Goal: Information Seeking & Learning: Learn about a topic

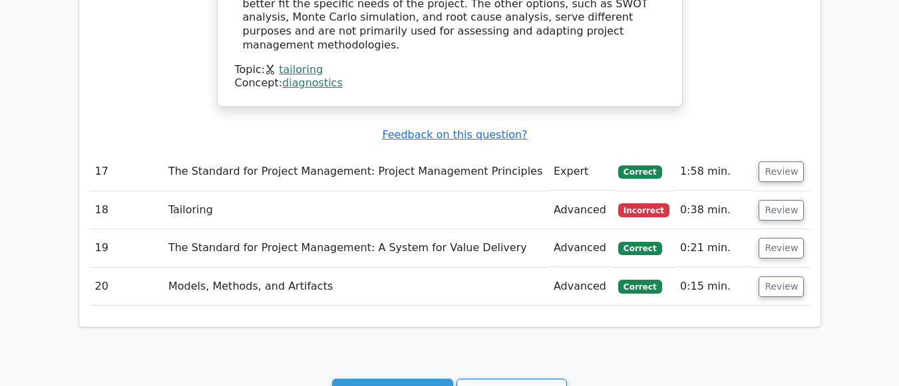
scroll to position [6598, 0]
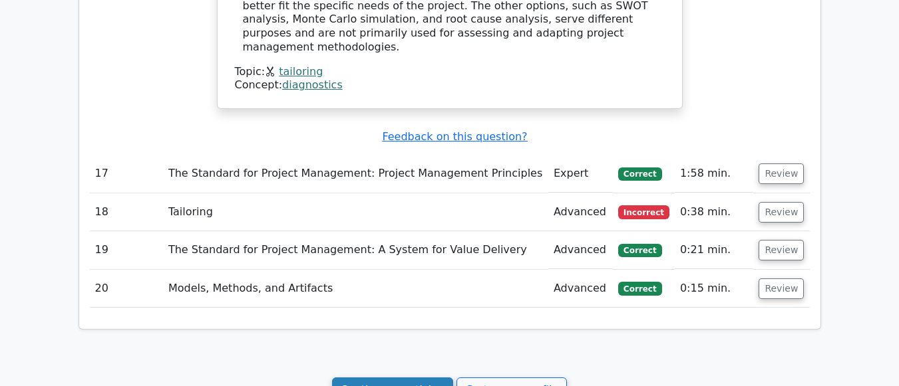
click at [412, 378] on link "Continue practicing" at bounding box center [393, 390] width 122 height 25
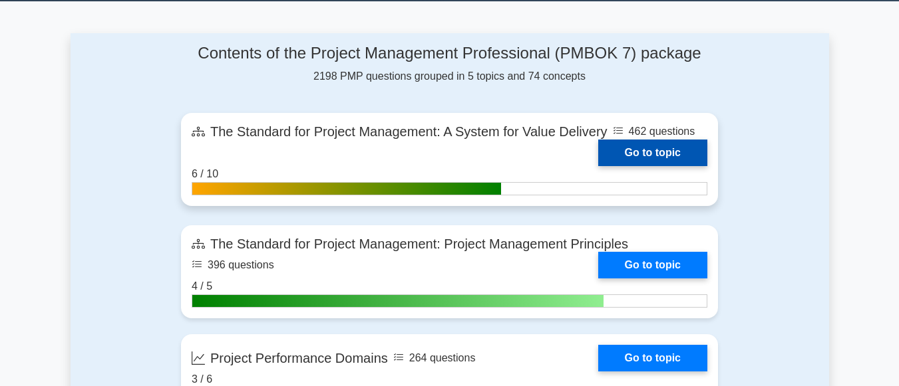
click at [661, 157] on link "Go to topic" at bounding box center [652, 153] width 109 height 27
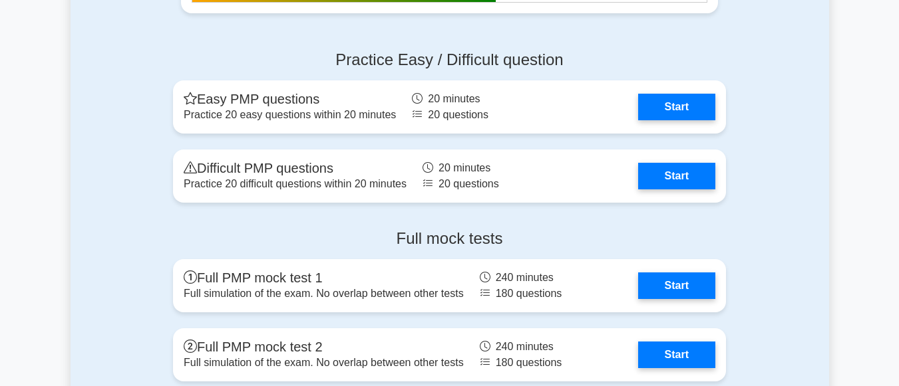
scroll to position [1131, 0]
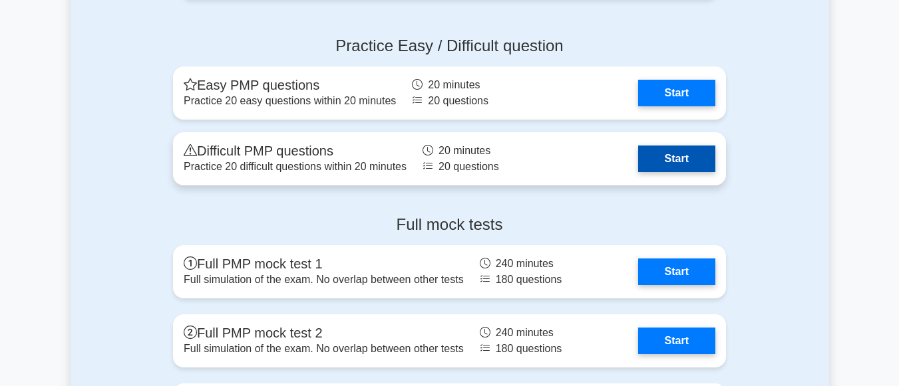
click at [684, 160] on link "Start" at bounding box center [676, 159] width 77 height 27
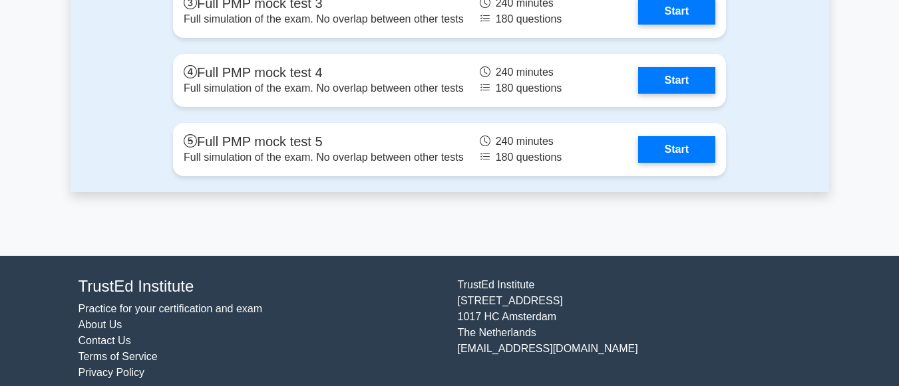
scroll to position [1542, 0]
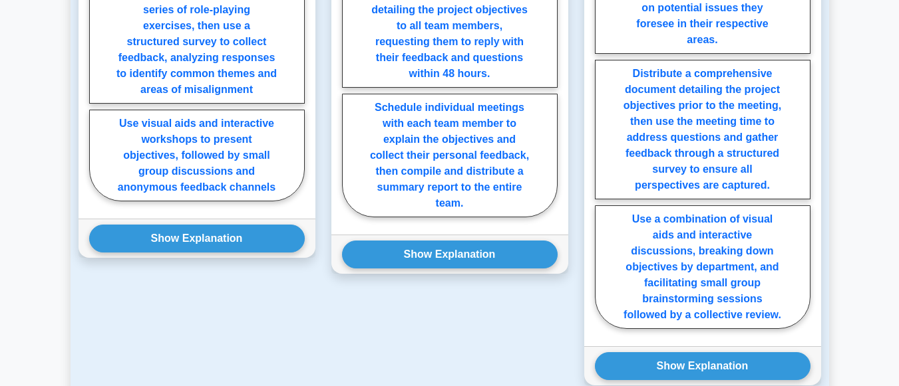
scroll to position [1863, 0]
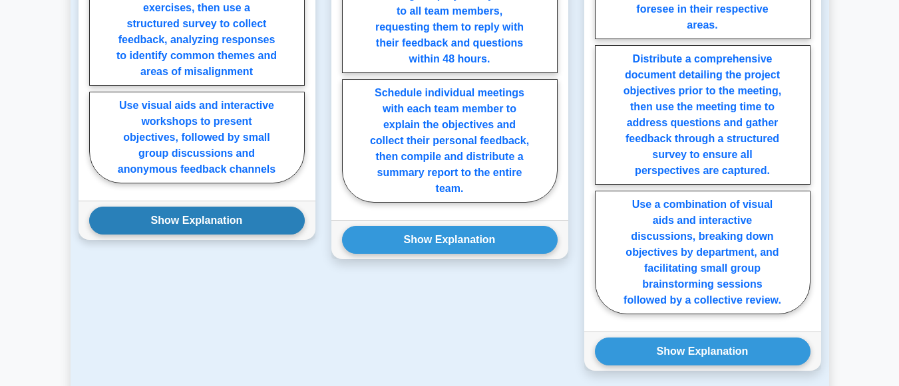
click at [202, 208] on button "Show Explanation" at bounding box center [197, 221] width 216 height 28
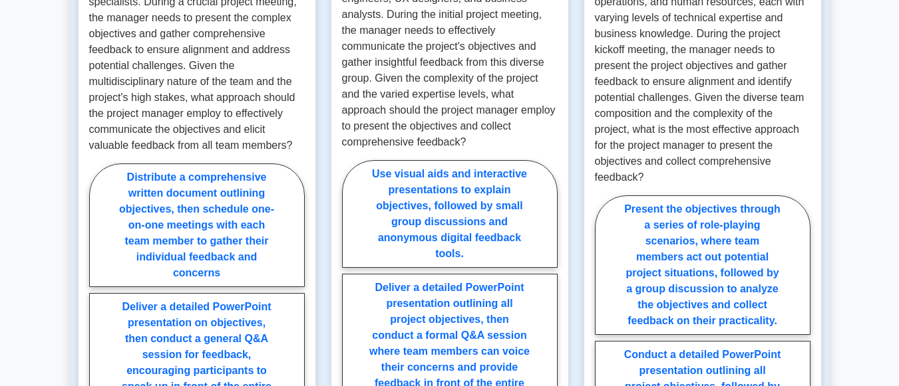
scroll to position [1463, 0]
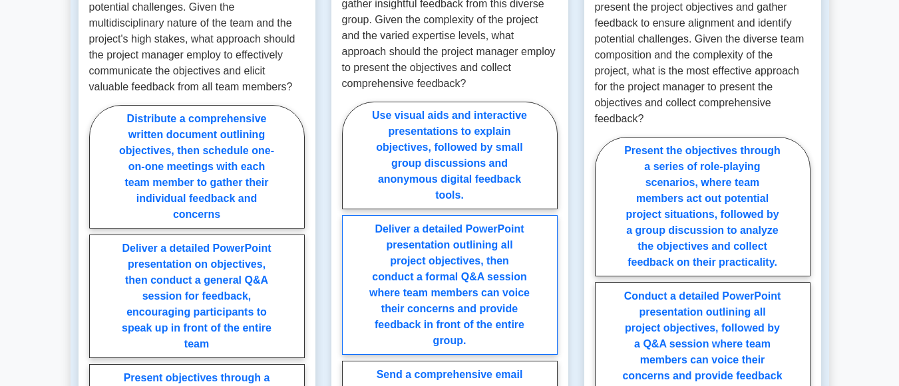
click at [487, 251] on label "Deliver a detailed PowerPoint presentation outlining all project objectives, th…" at bounding box center [450, 286] width 216 height 140
click at [351, 350] on input "Deliver a detailed PowerPoint presentation outlining all project objectives, th…" at bounding box center [346, 354] width 9 height 9
radio input "true"
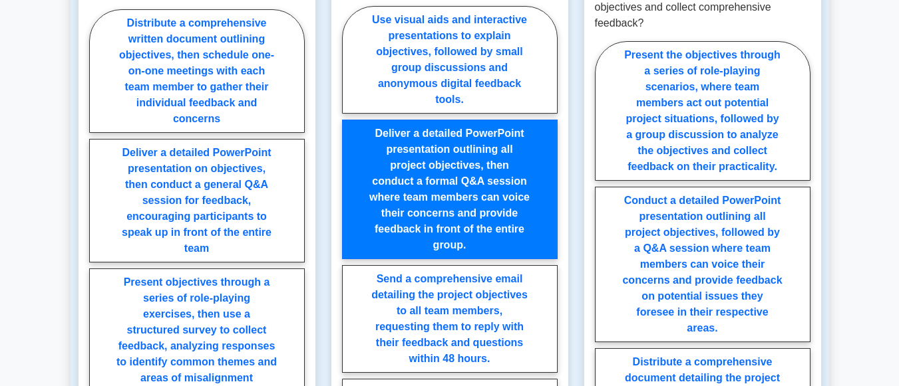
scroll to position [1863, 0]
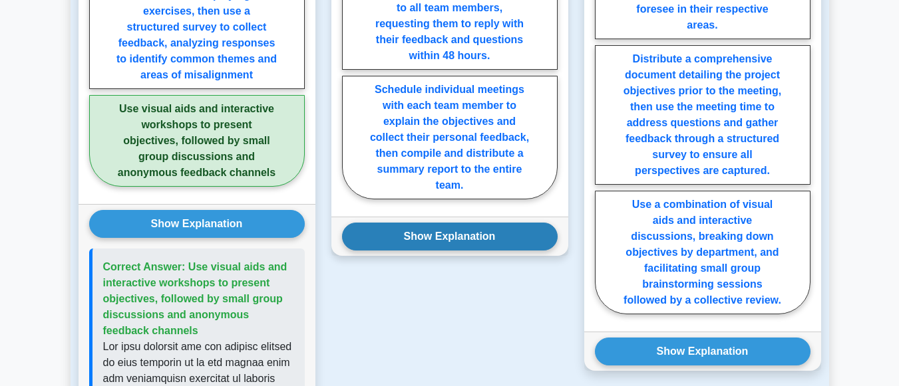
click at [473, 225] on button "Show Explanation" at bounding box center [450, 237] width 216 height 28
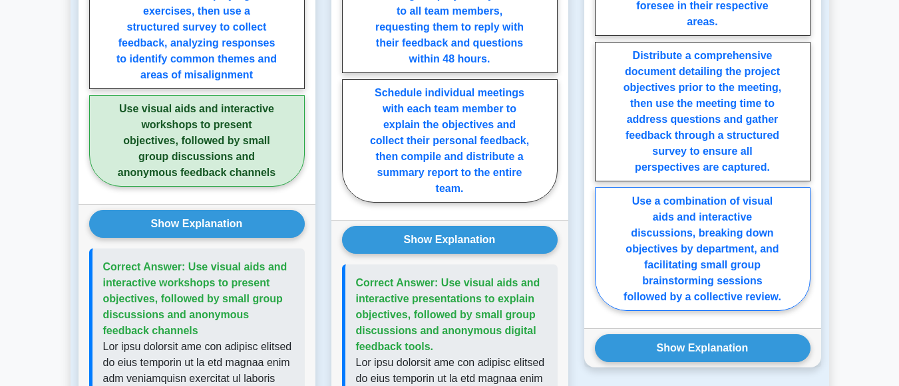
click at [712, 234] on label "Use a combination of visual aids and interactive discussions, breaking down obj…" at bounding box center [703, 250] width 216 height 124
click at [603, 31] on input "Use a combination of visual aids and interactive discussions, breaking down obj…" at bounding box center [599, 27] width 9 height 9
radio input "true"
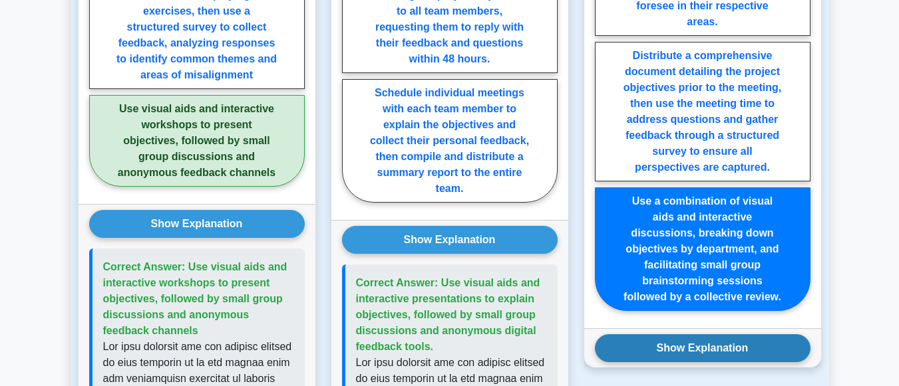
click at [710, 339] on button "Show Explanation" at bounding box center [703, 349] width 216 height 28
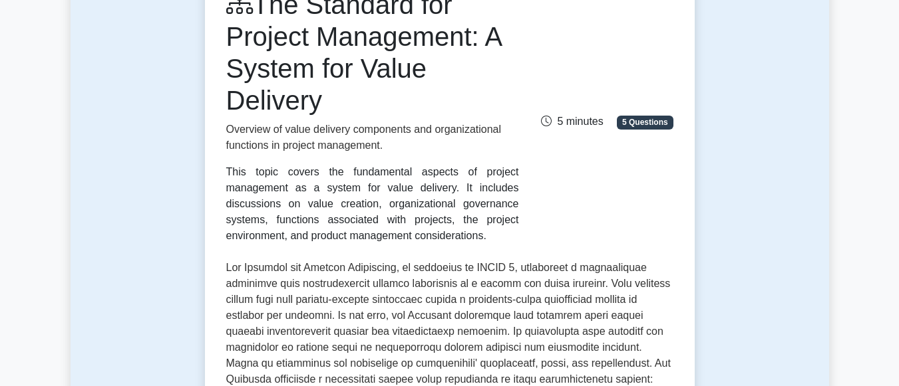
scroll to position [0, 0]
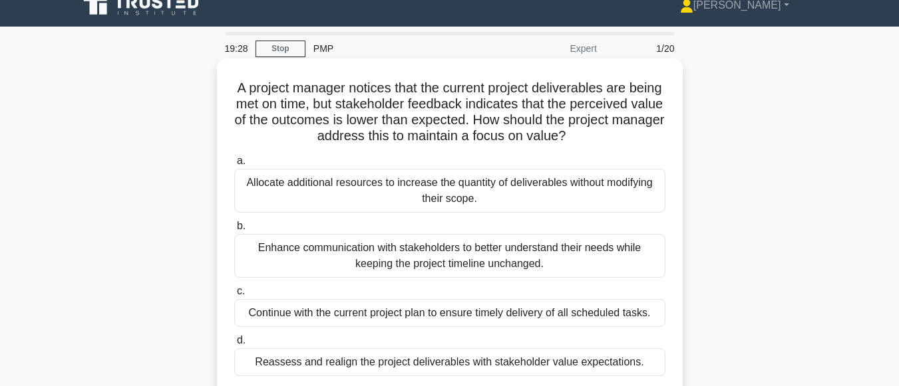
scroll to position [67, 0]
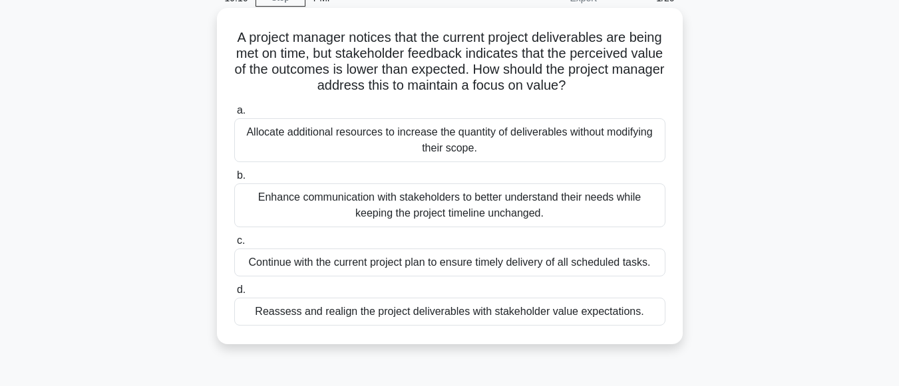
click at [492, 315] on div "Reassess and realign the project deliverables with stakeholder value expectatio…" at bounding box center [449, 312] width 431 height 28
click at [234, 295] on input "d. Reassess and realign the project deliverables with stakeholder value expecta…" at bounding box center [234, 290] width 0 height 9
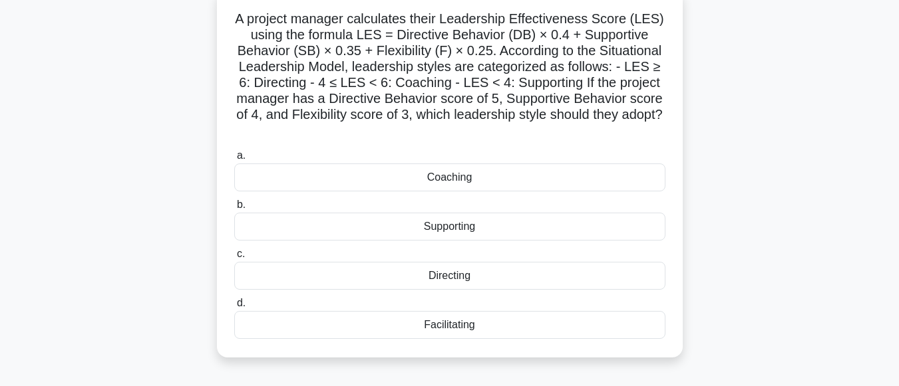
scroll to position [133, 0]
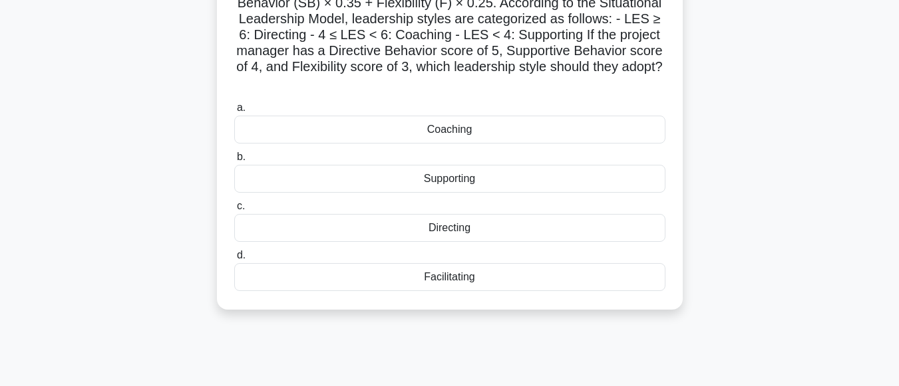
click at [456, 134] on div "Coaching" at bounding box center [449, 130] width 431 height 28
click at [234, 112] on input "a. Coaching" at bounding box center [234, 108] width 0 height 9
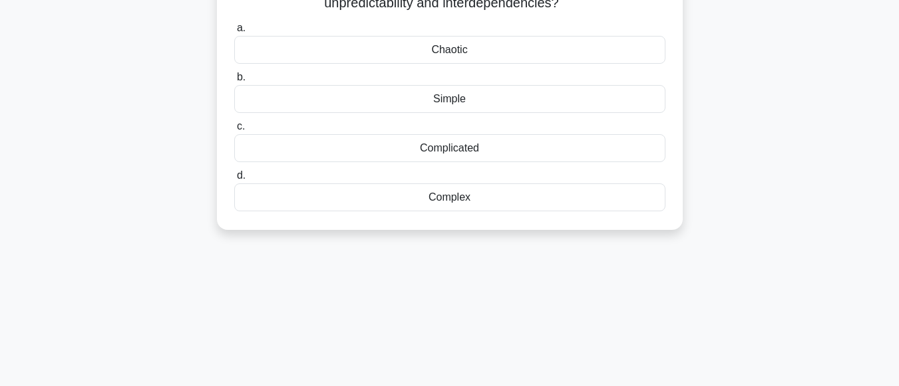
scroll to position [0, 0]
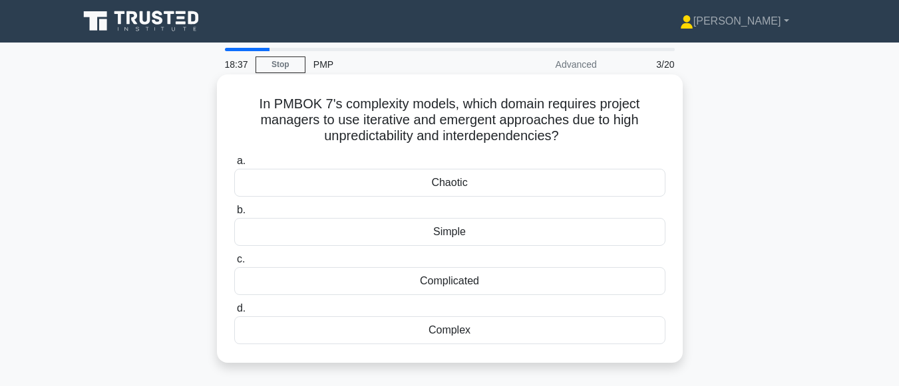
click at [441, 336] on div "Complex" at bounding box center [449, 331] width 431 height 28
click at [234, 313] on input "d. Complex" at bounding box center [234, 309] width 0 height 9
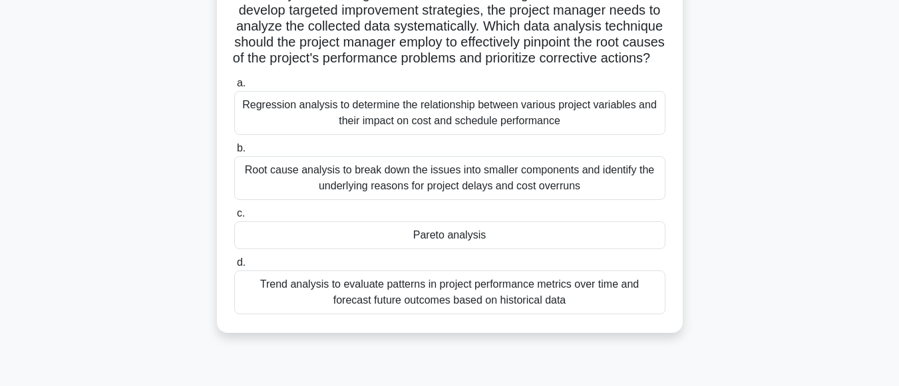
scroll to position [200, 0]
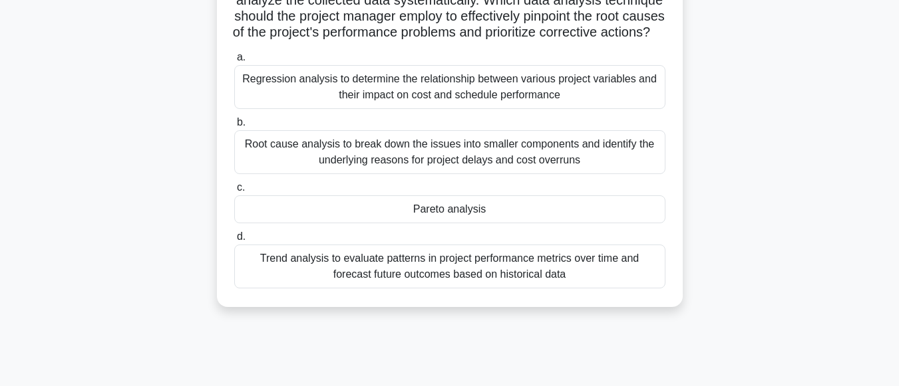
click at [454, 224] on div "Pareto analysis" at bounding box center [449, 210] width 431 height 28
click at [234, 192] on input "c. Pareto analysis" at bounding box center [234, 188] width 0 height 9
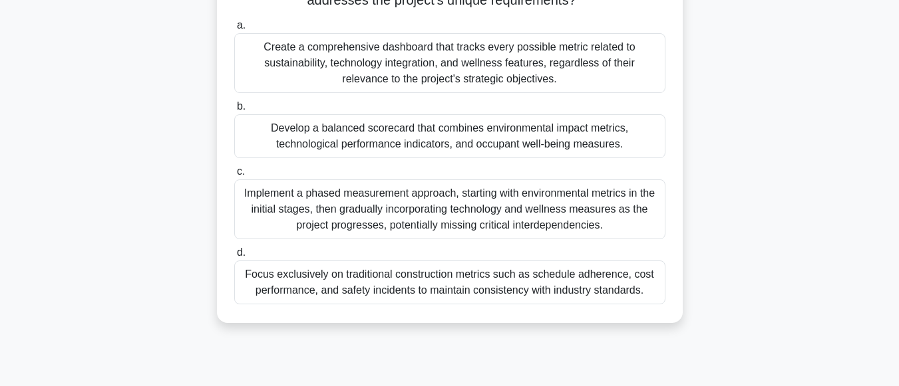
click at [410, 67] on div "Create a comprehensive dashboard that tracks every possible metric related to s…" at bounding box center [449, 63] width 431 height 60
click at [234, 30] on input "a. Create a comprehensive dashboard that tracks every possible metric related t…" at bounding box center [234, 25] width 0 height 9
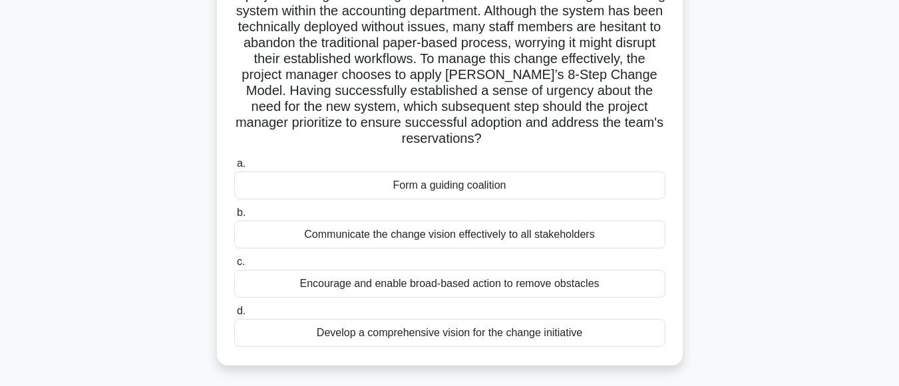
scroll to position [133, 0]
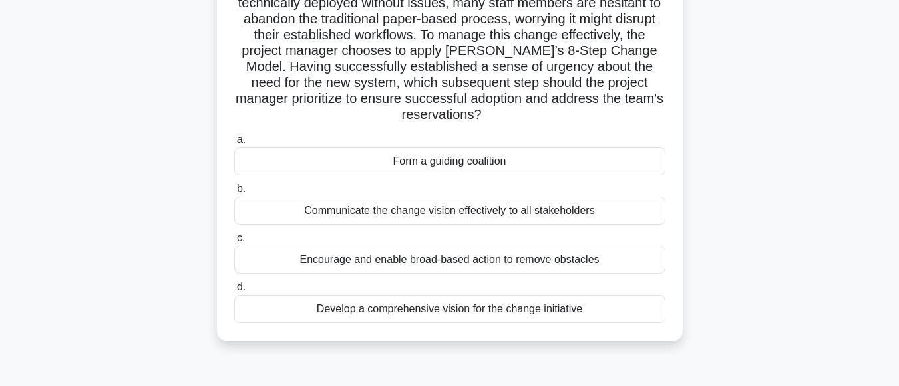
click at [454, 165] on div "Form a guiding coalition" at bounding box center [449, 162] width 431 height 28
click at [234, 144] on input "a. Form a guiding coalition" at bounding box center [234, 140] width 0 height 9
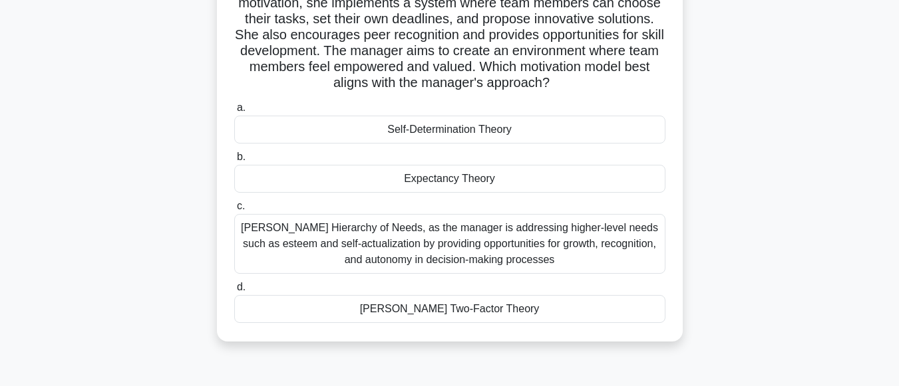
click at [488, 134] on div "Self-Determination Theory" at bounding box center [449, 130] width 431 height 28
click at [234, 112] on input "a. Self-Determination Theory" at bounding box center [234, 108] width 0 height 9
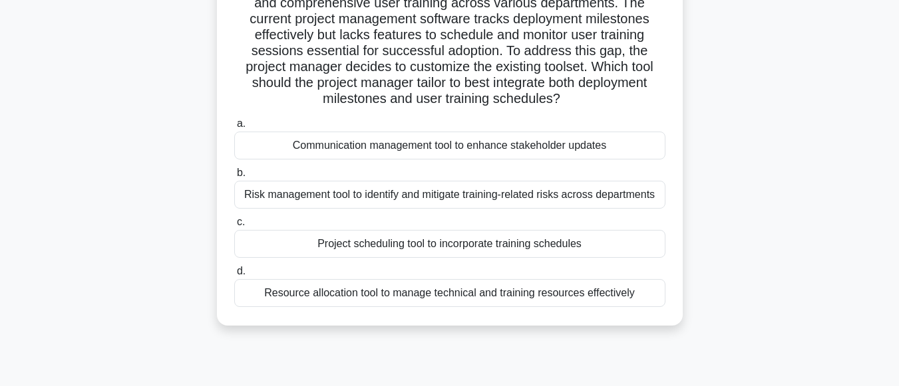
click at [531, 249] on div "Project scheduling tool to incorporate training schedules" at bounding box center [449, 244] width 431 height 28
click at [234, 227] on input "c. Project scheduling tool to incorporate training schedules" at bounding box center [234, 222] width 0 height 9
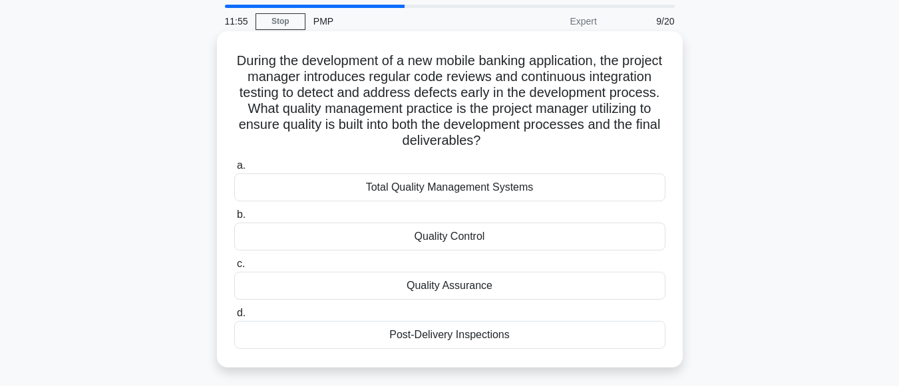
scroll to position [67, 0]
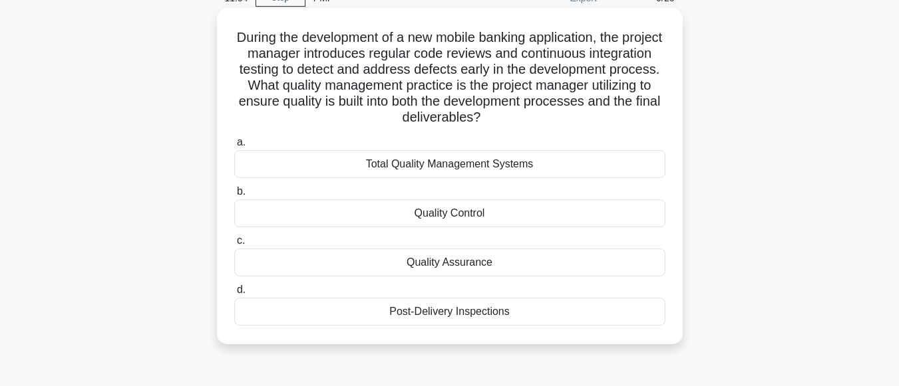
click at [464, 261] on div "Quality Assurance" at bounding box center [449, 263] width 431 height 28
click at [234, 245] on input "c. Quality Assurance" at bounding box center [234, 241] width 0 height 9
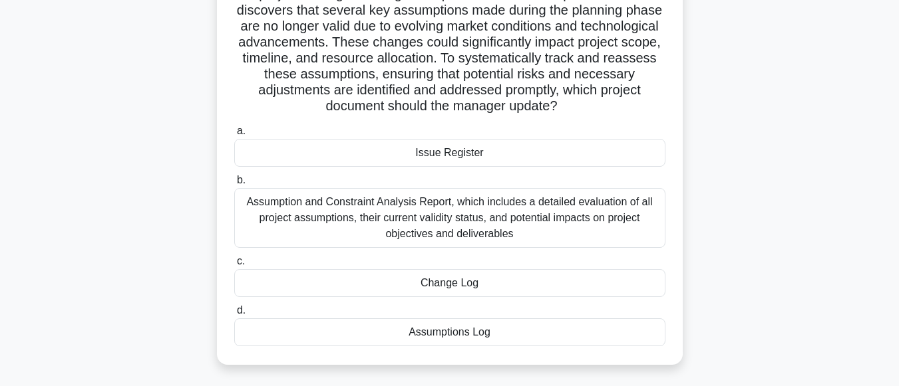
scroll to position [133, 0]
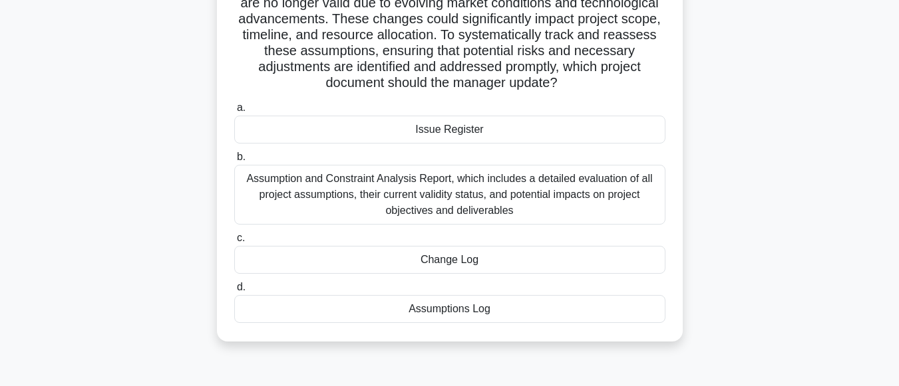
click at [421, 311] on div "Assumptions Log" at bounding box center [449, 309] width 431 height 28
click at [234, 292] on input "d. Assumptions Log" at bounding box center [234, 287] width 0 height 9
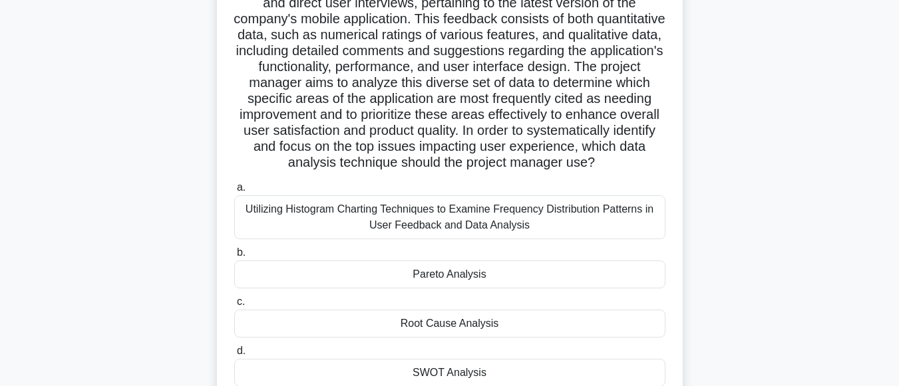
scroll to position [200, 0]
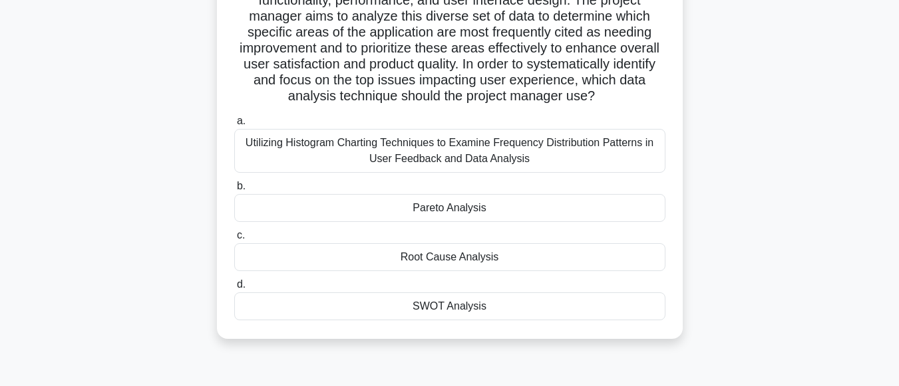
click at [448, 222] on div "Pareto Analysis" at bounding box center [449, 208] width 431 height 28
click at [234, 191] on input "b. Pareto Analysis" at bounding box center [234, 186] width 0 height 9
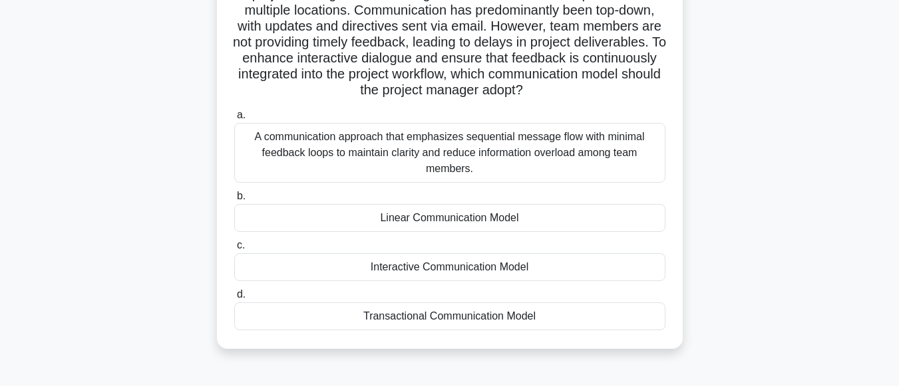
scroll to position [133, 0]
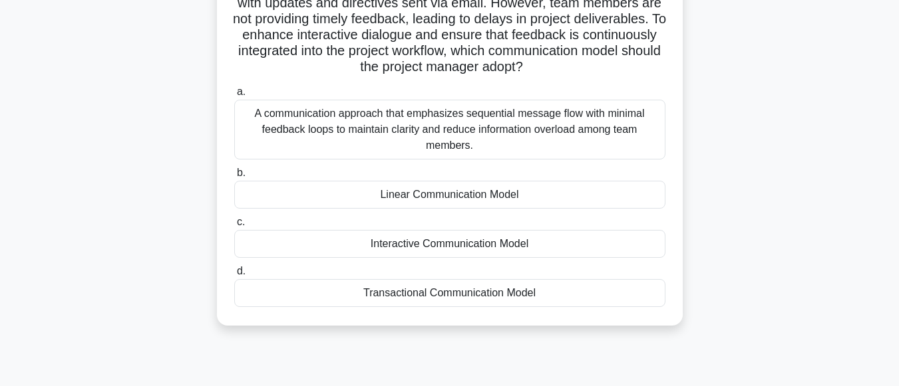
click at [403, 292] on div "Transactional Communication Model" at bounding box center [449, 293] width 431 height 28
click at [234, 276] on input "d. Transactional Communication Model" at bounding box center [234, 271] width 0 height 9
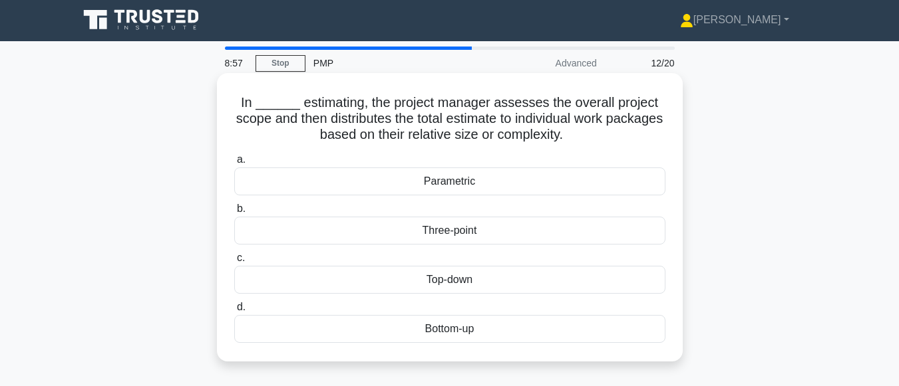
scroll to position [0, 0]
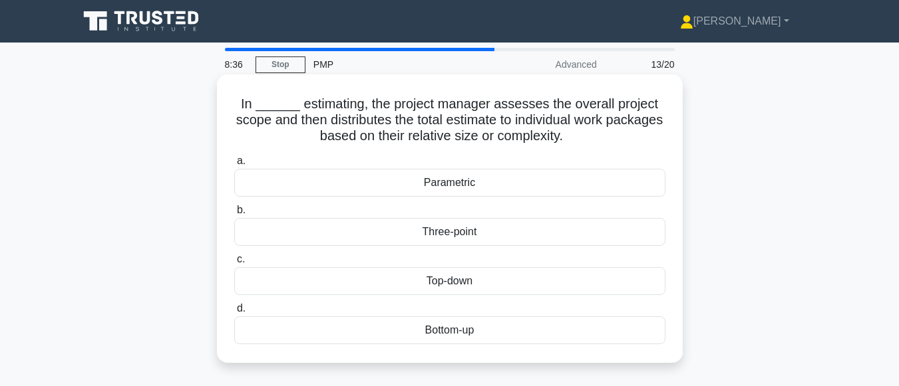
click at [466, 286] on div "Top-down" at bounding box center [449, 281] width 431 height 28
click at [234, 264] on input "c. Top-down" at bounding box center [234, 259] width 0 height 9
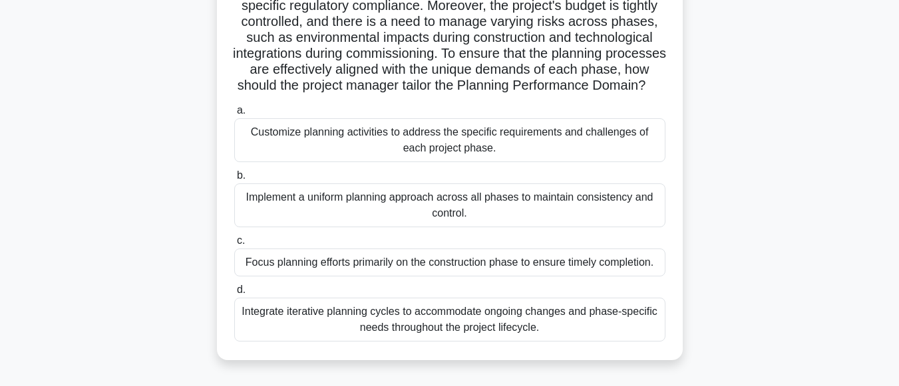
scroll to position [200, 0]
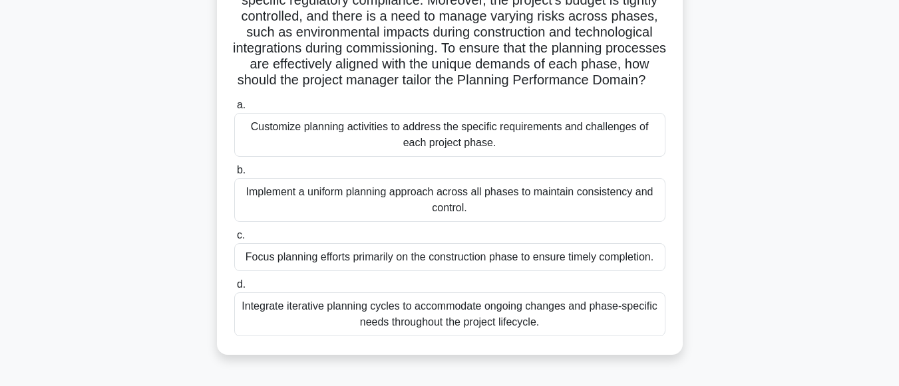
click at [483, 337] on div "Integrate iterative planning cycles to accommodate ongoing changes and phase-sp…" at bounding box center [449, 315] width 431 height 44
click at [234, 289] on input "d. Integrate iterative planning cycles to accommodate ongoing changes and phase…" at bounding box center [234, 285] width 0 height 9
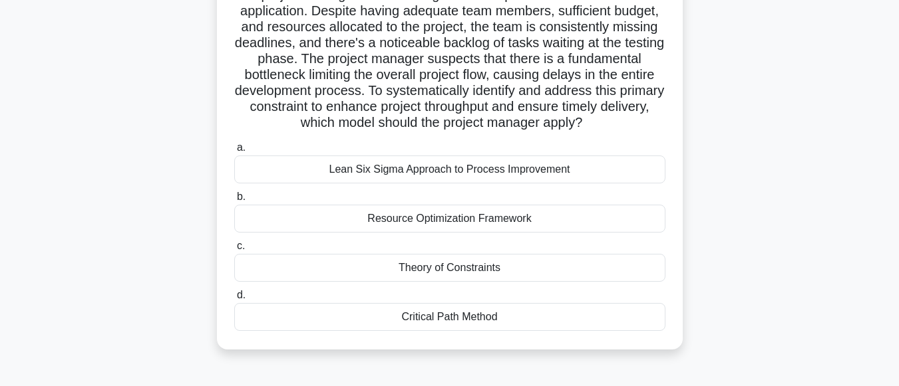
scroll to position [133, 0]
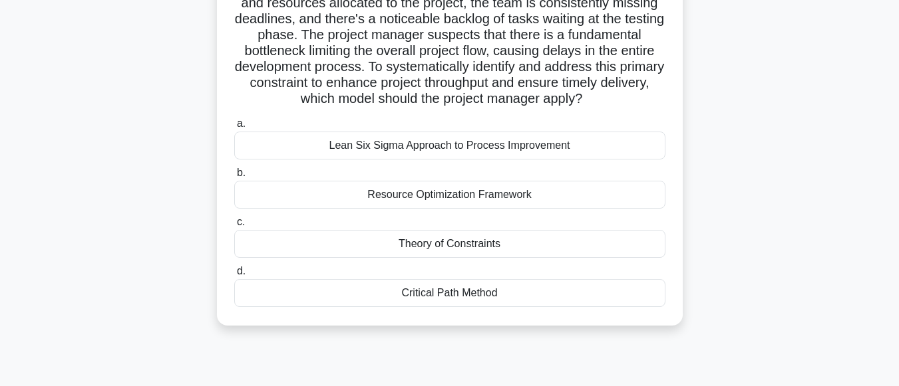
click at [480, 160] on div "Lean Six Sigma Approach to Process Improvement" at bounding box center [449, 146] width 431 height 28
click at [234, 128] on input "a. Lean Six Sigma Approach to Process Improvement" at bounding box center [234, 124] width 0 height 9
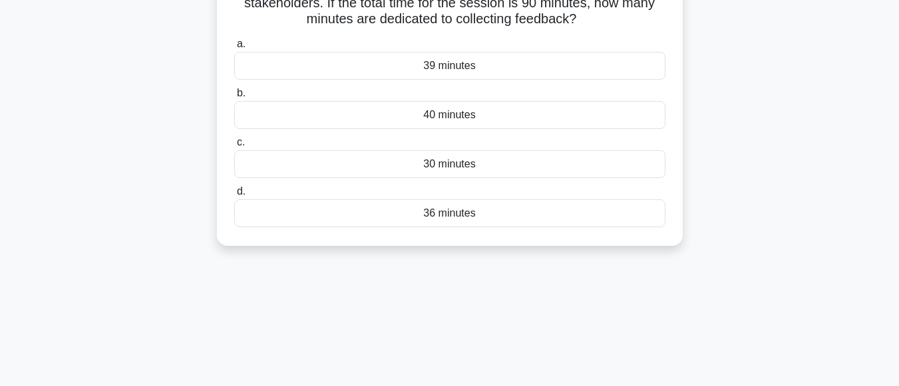
click at [455, 213] on div "36 minutes" at bounding box center [449, 214] width 431 height 28
click at [234, 196] on input "d. 36 minutes" at bounding box center [234, 192] width 0 height 9
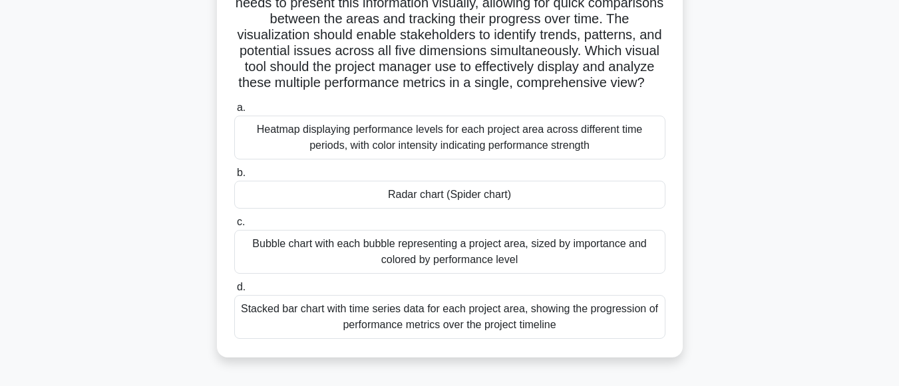
click at [452, 209] on div "Radar chart (Spider chart)" at bounding box center [449, 195] width 431 height 28
click at [234, 178] on input "b. Radar chart (Spider chart)" at bounding box center [234, 173] width 0 height 9
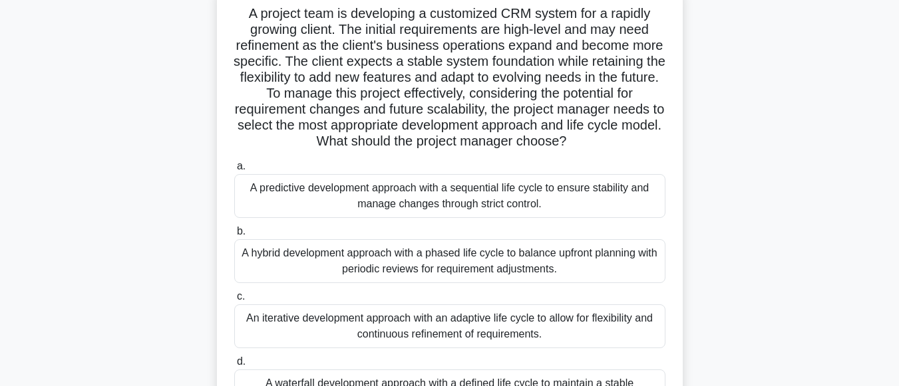
scroll to position [67, 0]
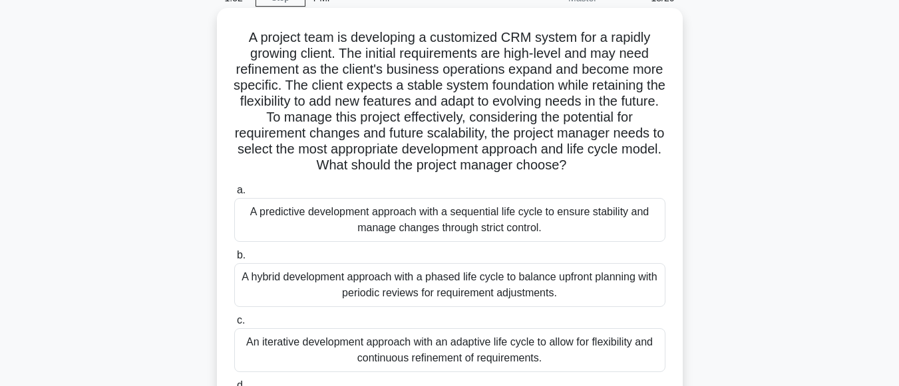
click at [469, 287] on div "A hybrid development approach with a phased life cycle to balance upfront plann…" at bounding box center [449, 285] width 431 height 44
click at [234, 260] on input "b. A hybrid development approach with a phased life cycle to balance upfront pl…" at bounding box center [234, 255] width 0 height 9
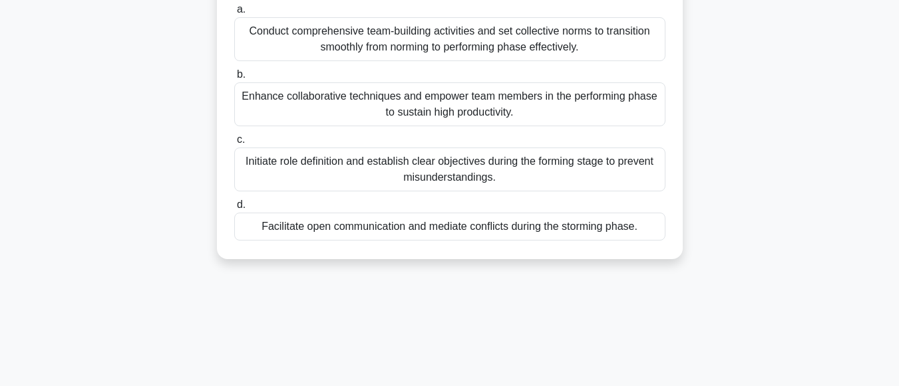
scroll to position [266, 0]
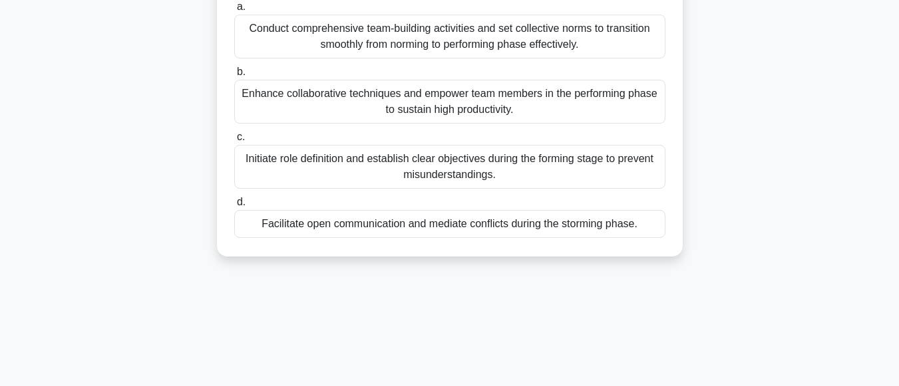
click at [561, 228] on div "Facilitate open communication and mediate conflicts during the storming phase." at bounding box center [449, 224] width 431 height 28
click at [234, 207] on input "d. Facilitate open communication and mediate conflicts during the storming phas…" at bounding box center [234, 202] width 0 height 9
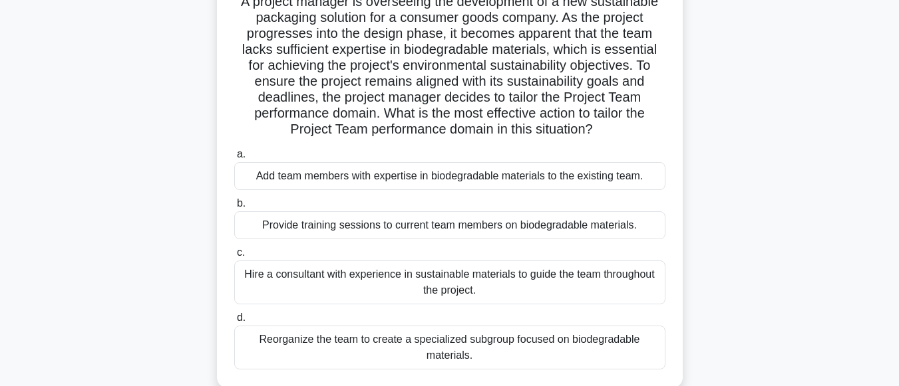
scroll to position [200, 0]
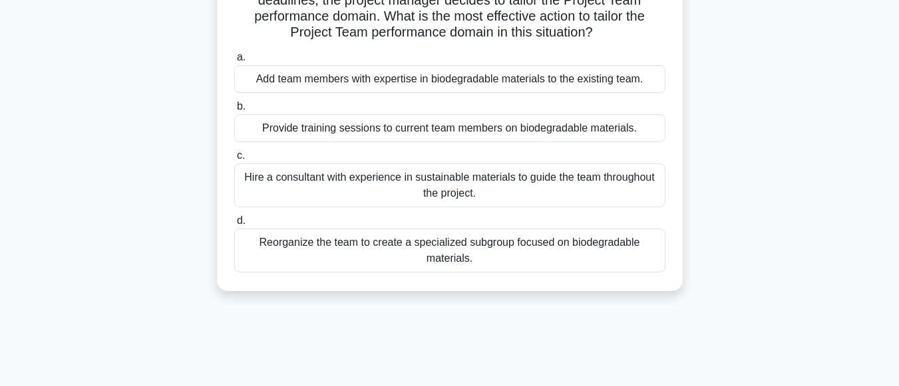
click at [436, 190] on div "Hire a consultant with experience in sustainable materials to guide the team th…" at bounding box center [449, 186] width 431 height 44
click at [234, 160] on input "c. Hire a consultant with experience in sustainable materials to guide the team…" at bounding box center [234, 156] width 0 height 9
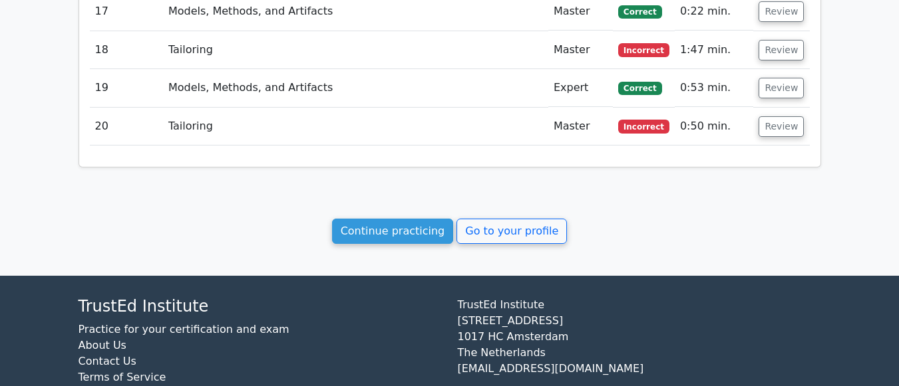
scroll to position [1769, 0]
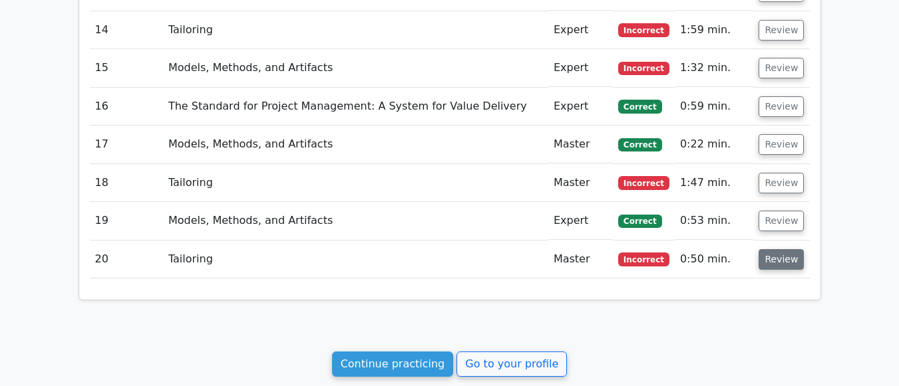
click at [778, 249] on button "Review" at bounding box center [780, 259] width 45 height 21
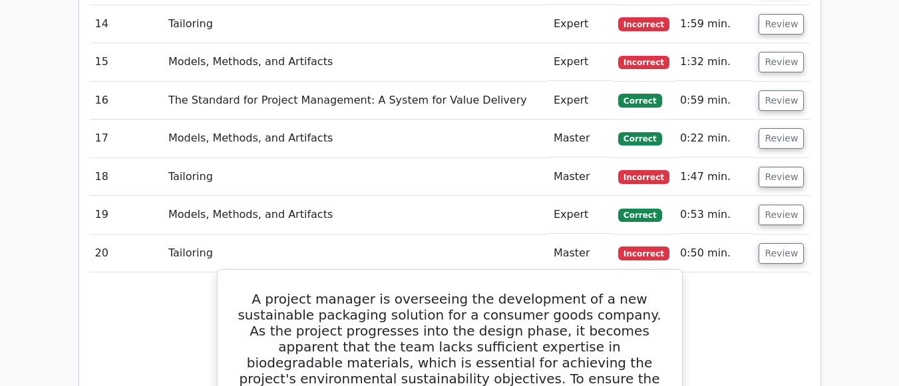
scroll to position [1754, 0]
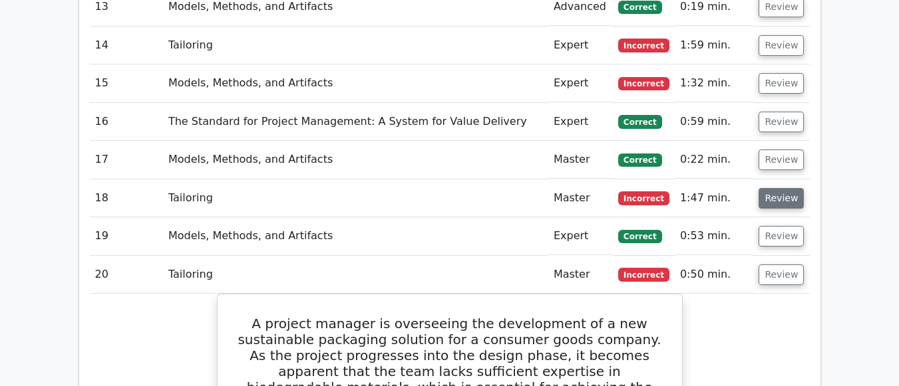
click at [778, 188] on button "Review" at bounding box center [780, 198] width 45 height 21
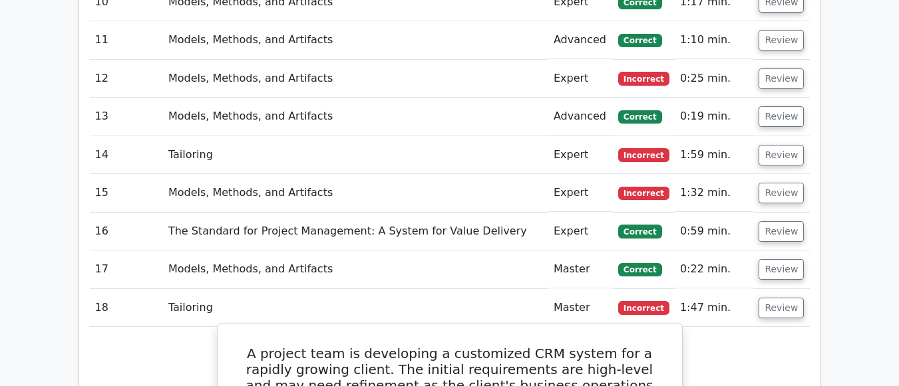
scroll to position [1620, 0]
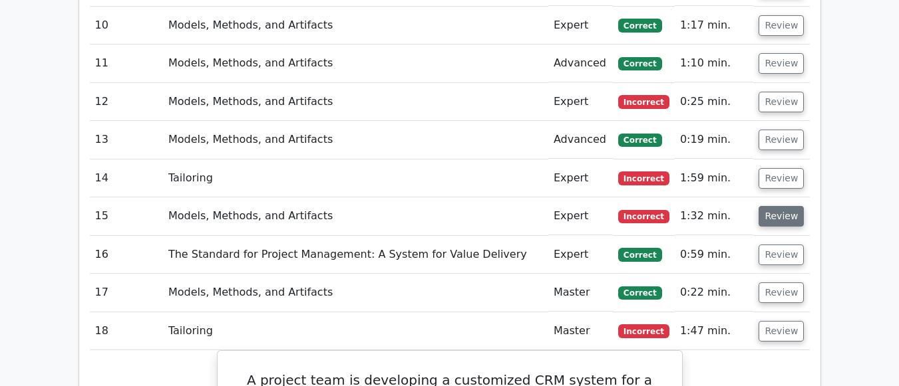
click at [781, 206] on button "Review" at bounding box center [780, 216] width 45 height 21
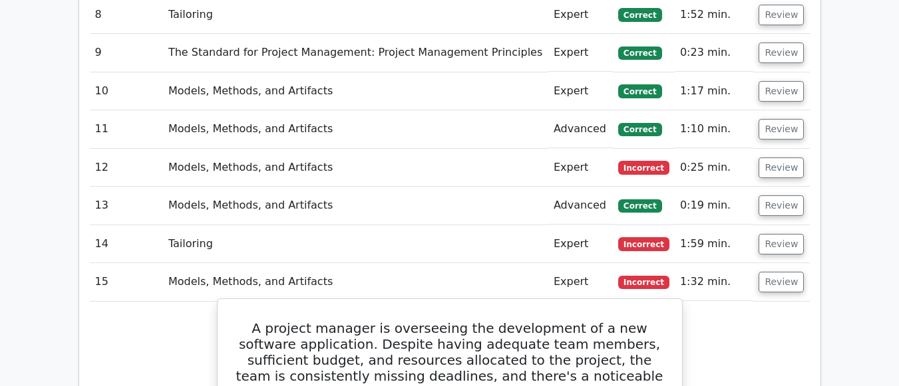
scroll to position [1554, 0]
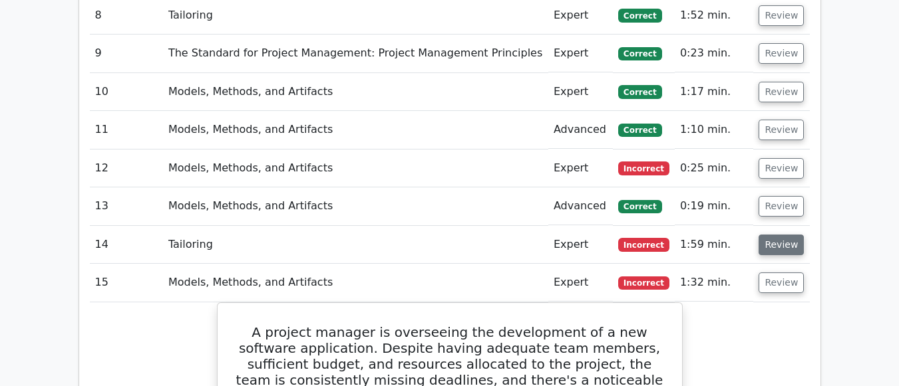
click at [788, 235] on button "Review" at bounding box center [780, 245] width 45 height 21
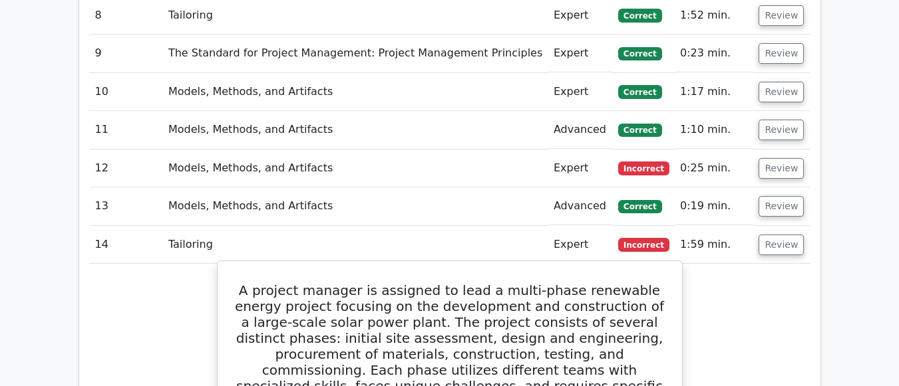
scroll to position [1487, 0]
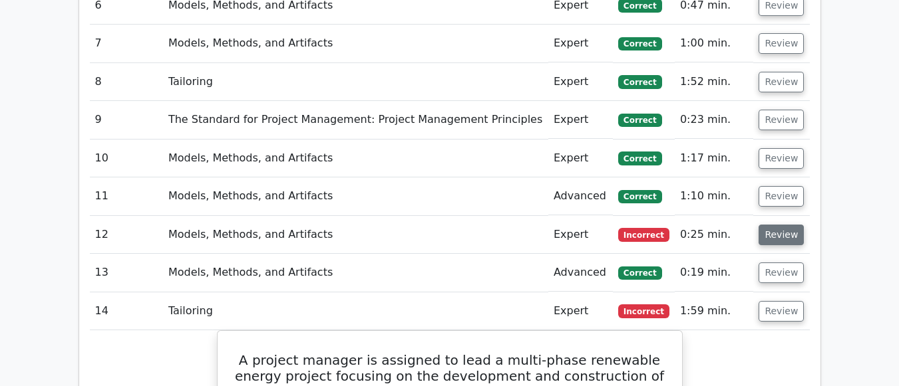
click at [776, 225] on button "Review" at bounding box center [780, 235] width 45 height 21
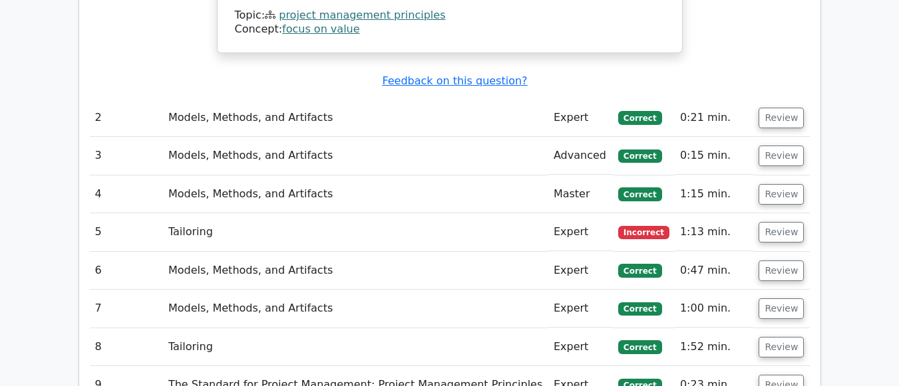
scroll to position [1221, 0]
click at [778, 223] on button "Review" at bounding box center [780, 233] width 45 height 21
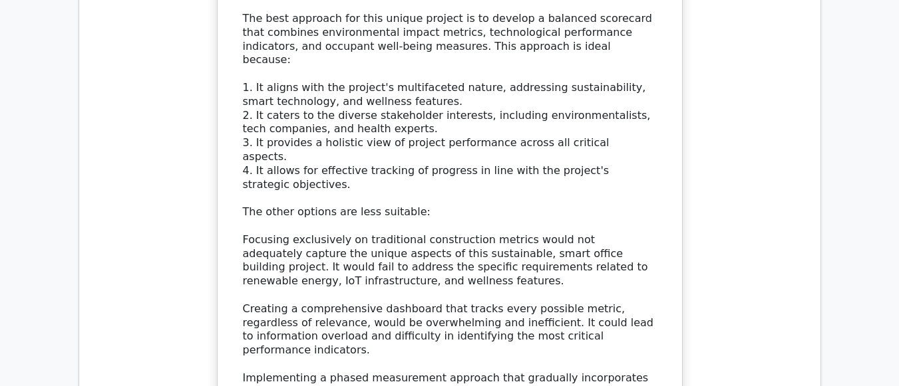
scroll to position [2219, 0]
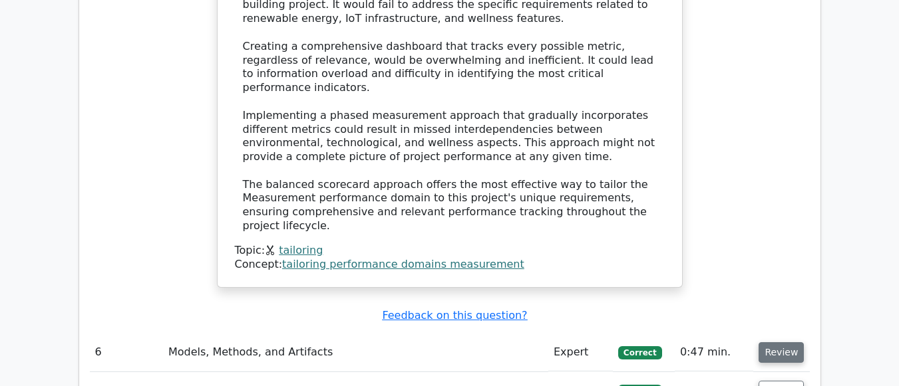
click at [783, 343] on button "Review" at bounding box center [780, 353] width 45 height 21
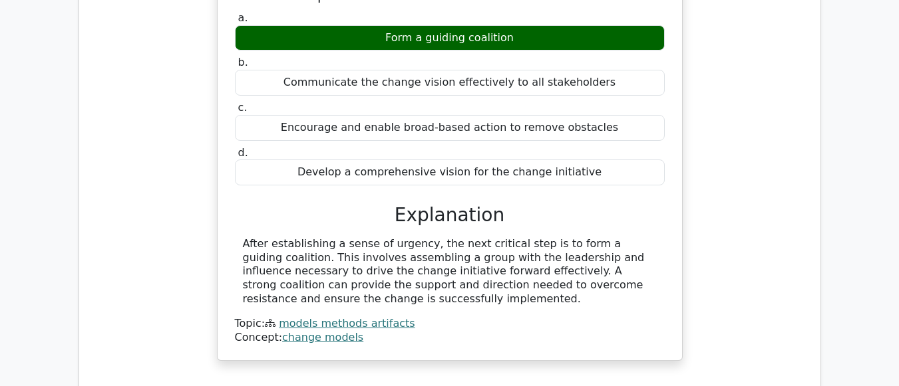
scroll to position [2884, 0]
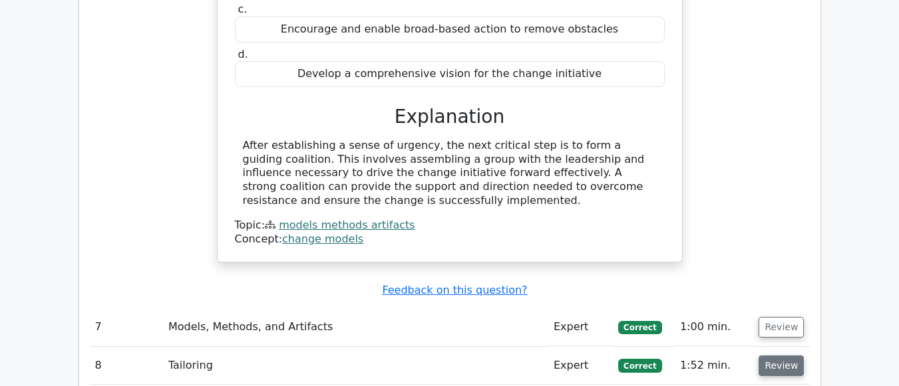
click at [778, 356] on button "Review" at bounding box center [780, 366] width 45 height 21
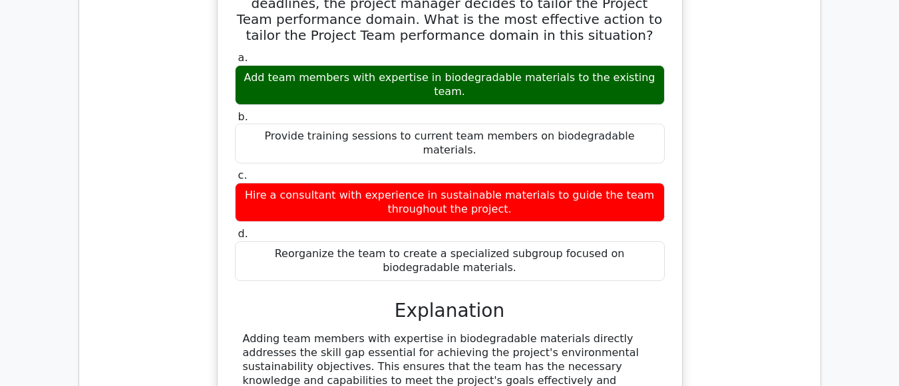
scroll to position [7305, 0]
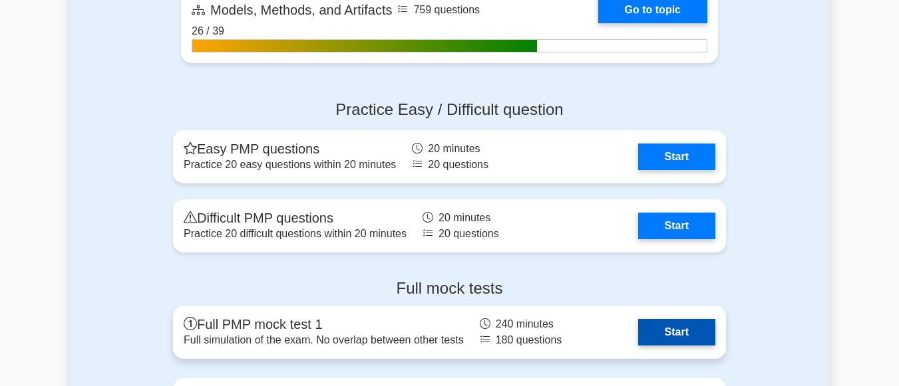
scroll to position [1064, 0]
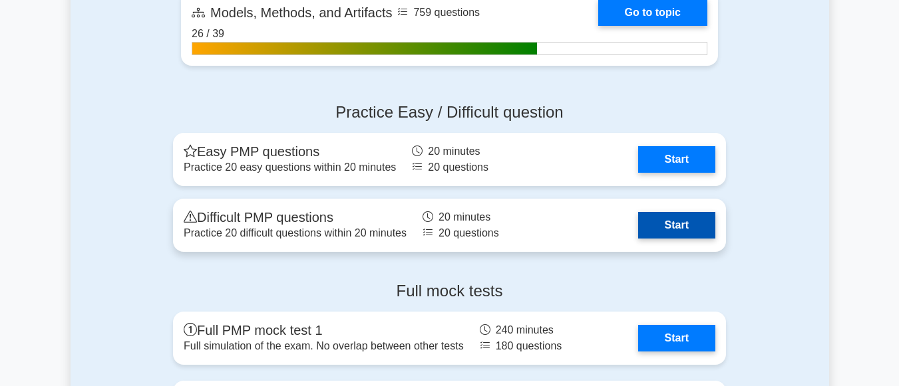
click at [668, 225] on link "Start" at bounding box center [676, 225] width 77 height 27
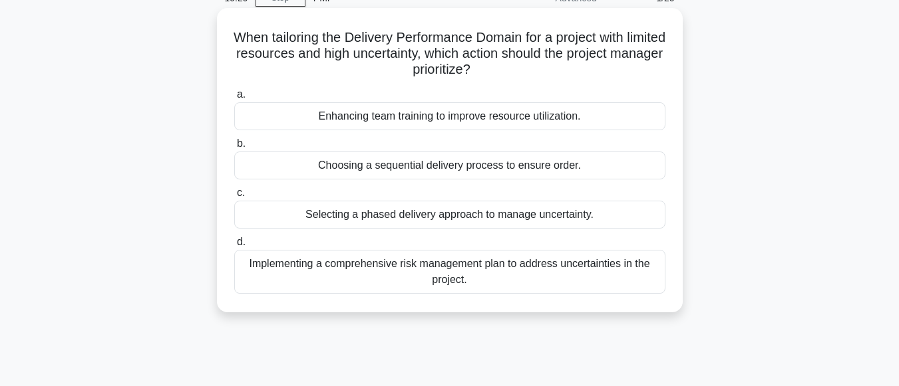
click at [434, 223] on div "Selecting a phased delivery approach to manage uncertainty." at bounding box center [449, 215] width 431 height 28
click at [234, 198] on input "c. Selecting a phased delivery approach to manage uncertainty." at bounding box center [234, 193] width 0 height 9
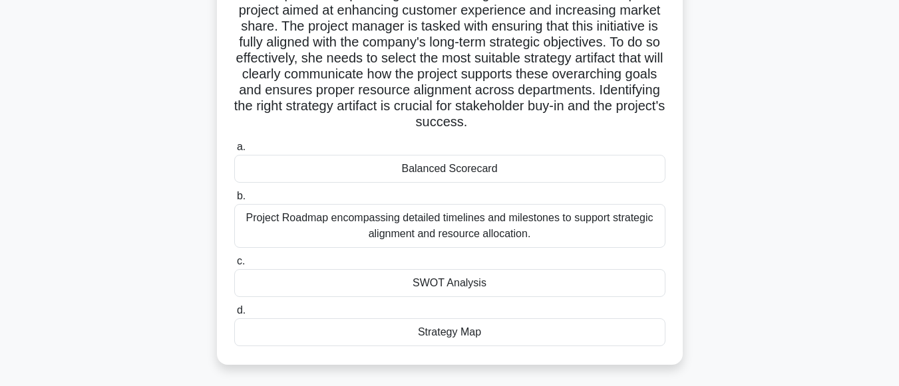
scroll to position [133, 0]
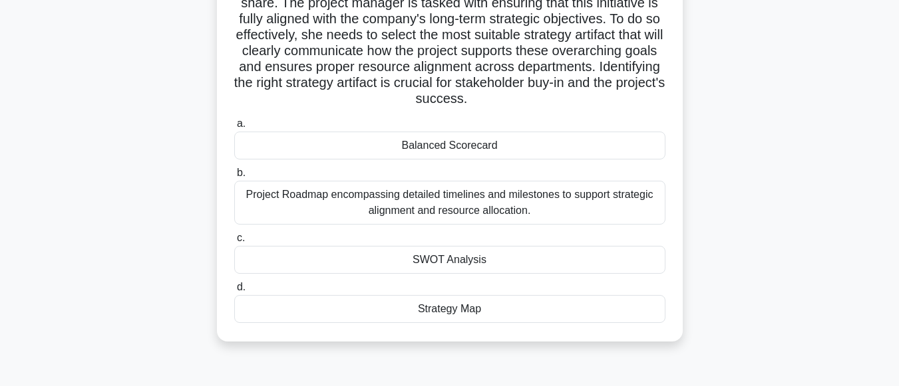
click at [450, 309] on div "Strategy Map" at bounding box center [449, 309] width 431 height 28
click at [234, 292] on input "d. Strategy Map" at bounding box center [234, 287] width 0 height 9
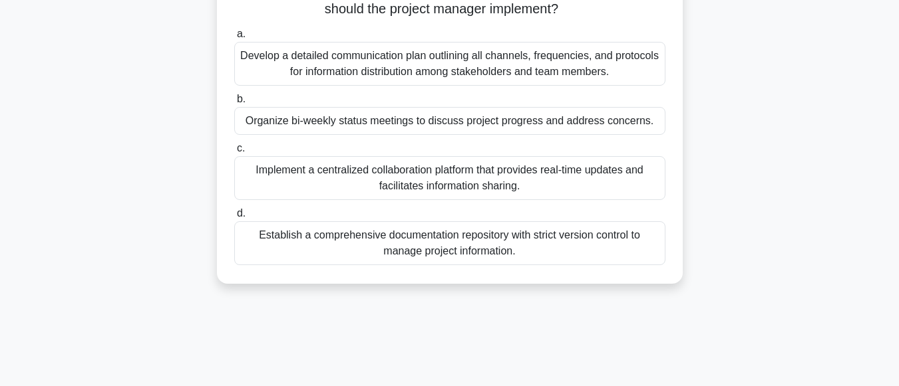
scroll to position [200, 0]
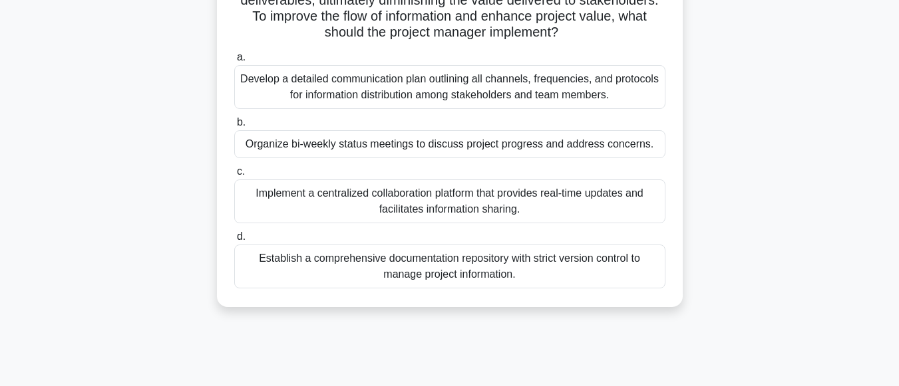
click at [394, 147] on div "Organize bi-weekly status meetings to discuss project progress and address conc…" at bounding box center [449, 144] width 431 height 28
click at [234, 127] on input "b. Organize bi-weekly status meetings to discuss project progress and address c…" at bounding box center [234, 122] width 0 height 9
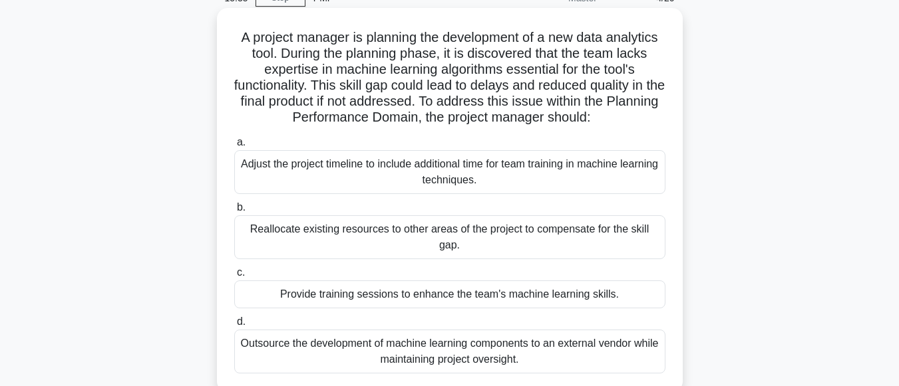
scroll to position [133, 0]
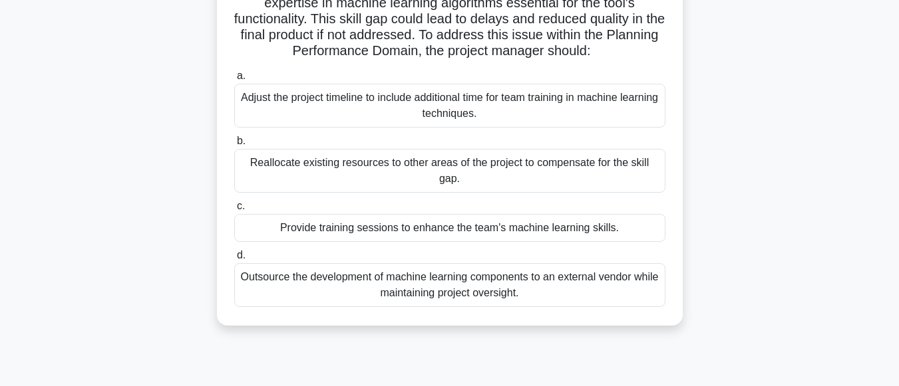
click at [424, 231] on div "Provide training sessions to enhance the team's machine learning skills." at bounding box center [449, 228] width 431 height 28
click at [234, 211] on input "c. Provide training sessions to enhance the team's machine learning skills." at bounding box center [234, 206] width 0 height 9
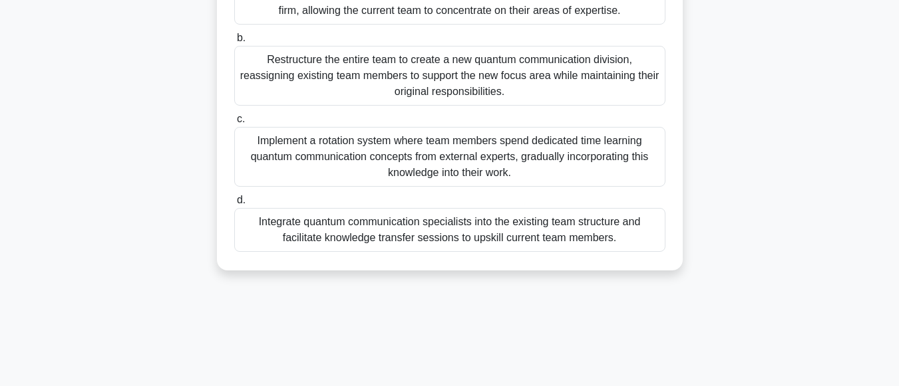
scroll to position [265, 0]
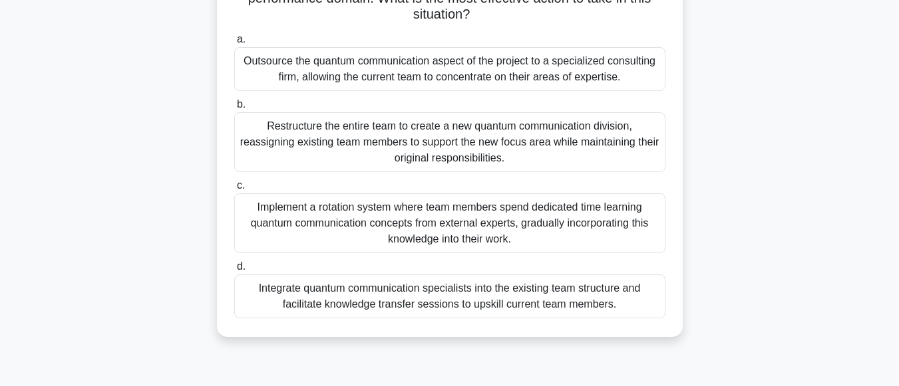
click at [375, 297] on div "Integrate quantum communication specialists into the existing team structure an…" at bounding box center [449, 297] width 431 height 44
click at [234, 271] on input "d. Integrate quantum communication specialists into the existing team structure…" at bounding box center [234, 267] width 0 height 9
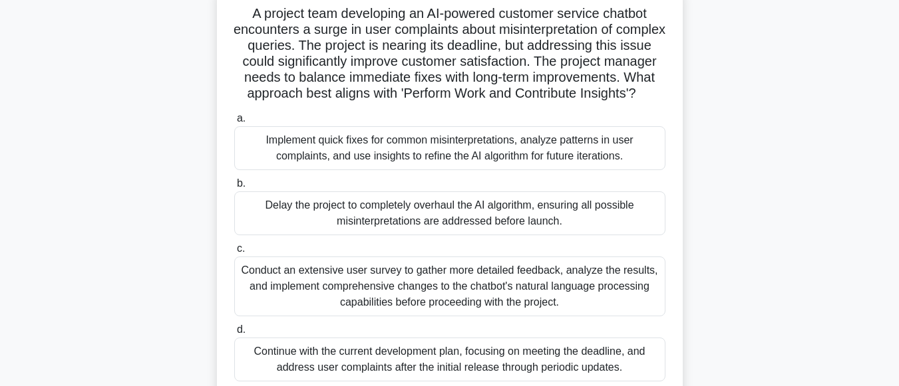
scroll to position [67, 0]
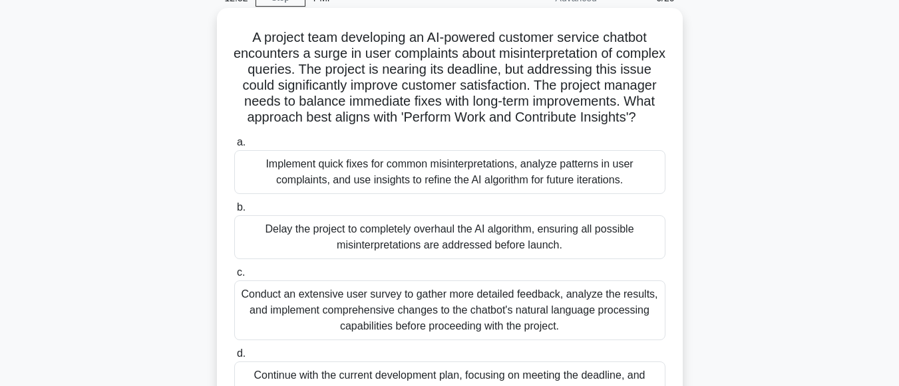
click at [413, 194] on div "Implement quick fixes for common misinterpretations, analyze patterns in user c…" at bounding box center [449, 172] width 431 height 44
click at [234, 147] on input "a. Implement quick fixes for common misinterpretations, analyze patterns in use…" at bounding box center [234, 142] width 0 height 9
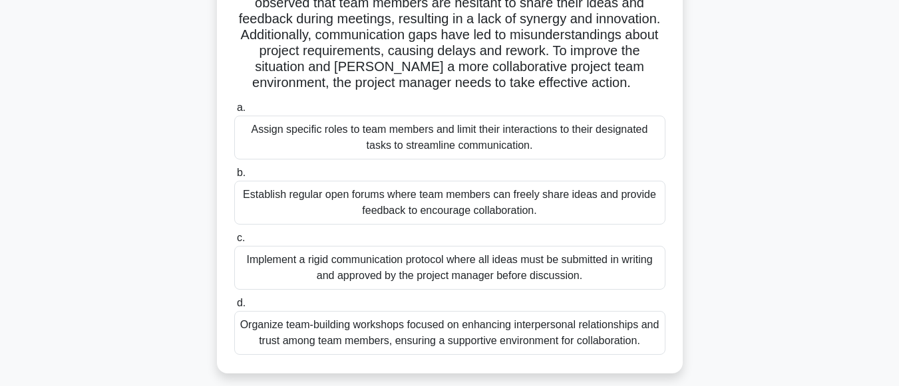
scroll to position [200, 0]
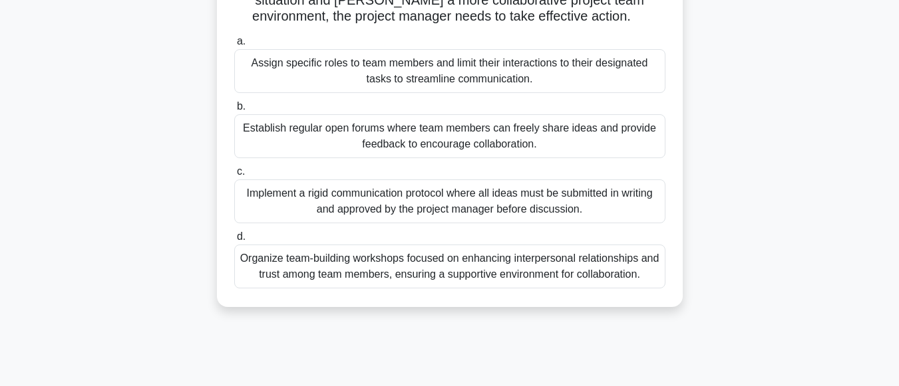
click at [597, 289] on div "Organize team-building workshops focused on enhancing interpersonal relationshi…" at bounding box center [449, 267] width 431 height 44
click at [234, 241] on input "d. Organize team-building workshops focused on enhancing interpersonal relation…" at bounding box center [234, 237] width 0 height 9
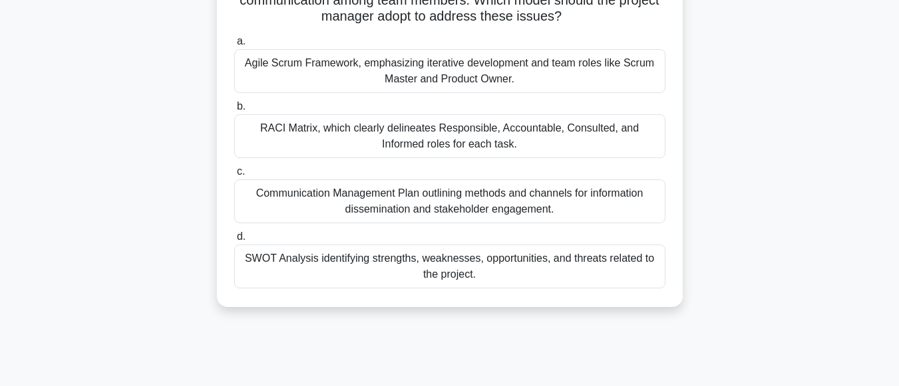
click at [424, 140] on div "RACI Matrix, which clearly delineates Responsible, Accountable, Consulted, and …" at bounding box center [449, 136] width 431 height 44
click at [234, 111] on input "b. RACI Matrix, which clearly delineates Responsible, Accountable, Consulted, a…" at bounding box center [234, 106] width 0 height 9
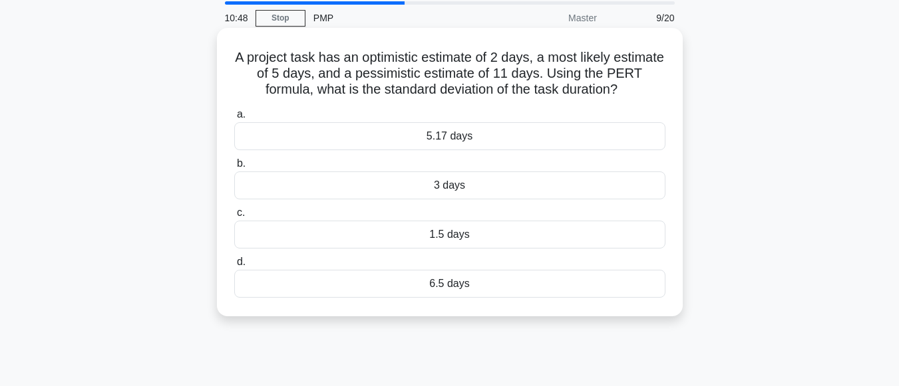
scroll to position [0, 0]
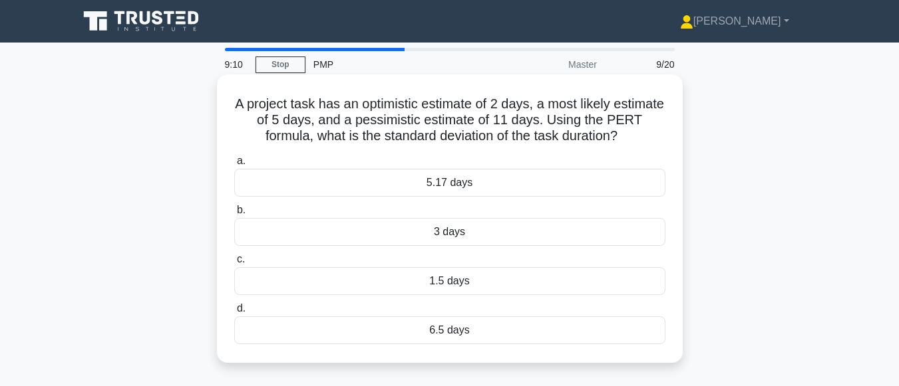
click at [458, 333] on div "6.5 days" at bounding box center [449, 331] width 431 height 28
click at [234, 313] on input "d. 6.5 days" at bounding box center [234, 309] width 0 height 9
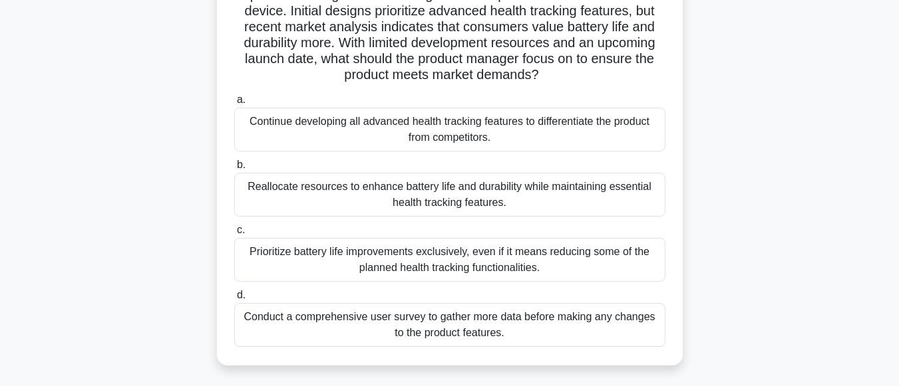
scroll to position [133, 0]
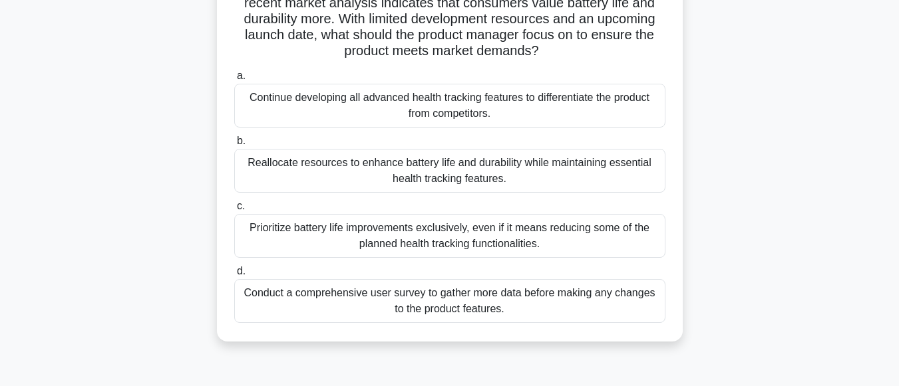
click at [451, 180] on div "Reallocate resources to enhance battery life and durability while maintaining e…" at bounding box center [449, 171] width 431 height 44
click at [234, 146] on input "b. Reallocate resources to enhance battery life and durability while maintainin…" at bounding box center [234, 141] width 0 height 9
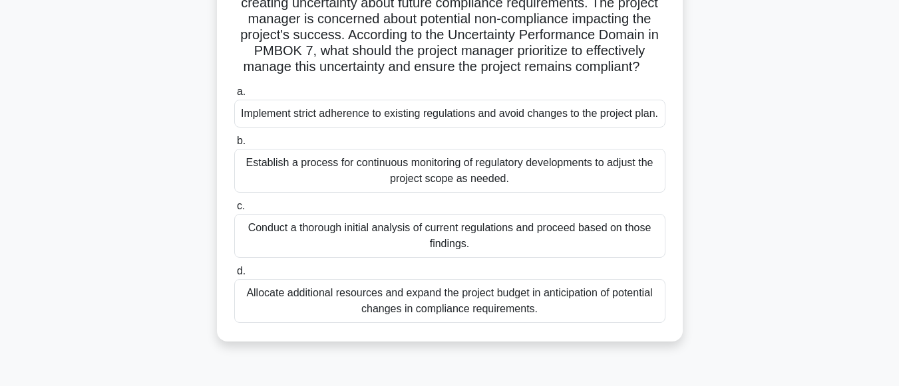
click at [494, 176] on div "Establish a process for continuous monitoring of regulatory developments to adj…" at bounding box center [449, 171] width 431 height 44
click at [234, 146] on input "b. Establish a process for continuous monitoring of regulatory developments to …" at bounding box center [234, 141] width 0 height 9
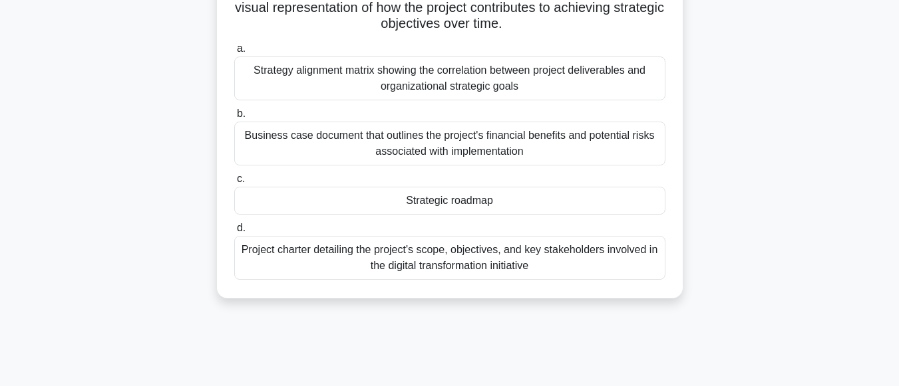
scroll to position [200, 0]
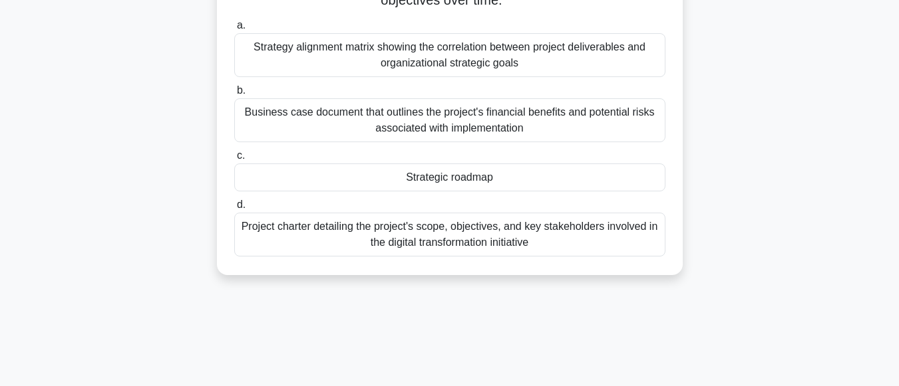
click at [461, 178] on div "Strategic roadmap" at bounding box center [449, 178] width 431 height 28
click at [234, 160] on input "c. Strategic roadmap" at bounding box center [234, 156] width 0 height 9
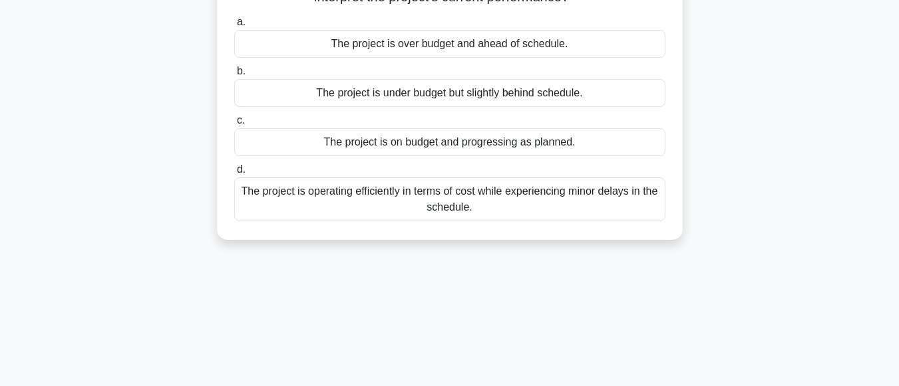
scroll to position [0, 0]
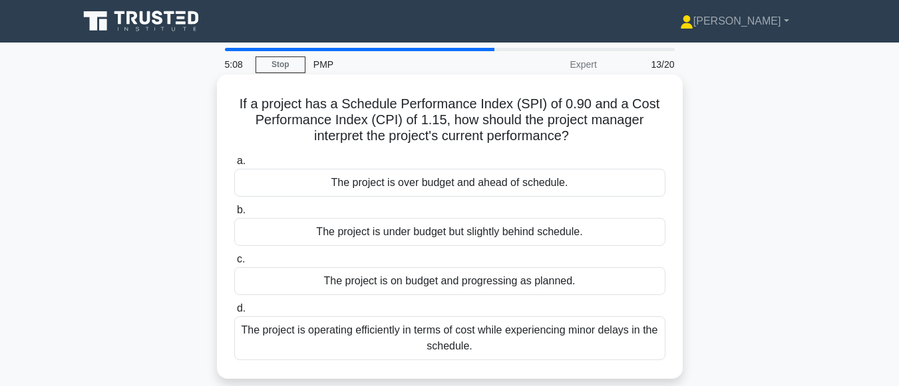
click at [476, 233] on div "The project is under budget but slightly behind schedule." at bounding box center [449, 232] width 431 height 28
click at [234, 215] on input "b. The project is under budget but slightly behind schedule." at bounding box center [234, 210] width 0 height 9
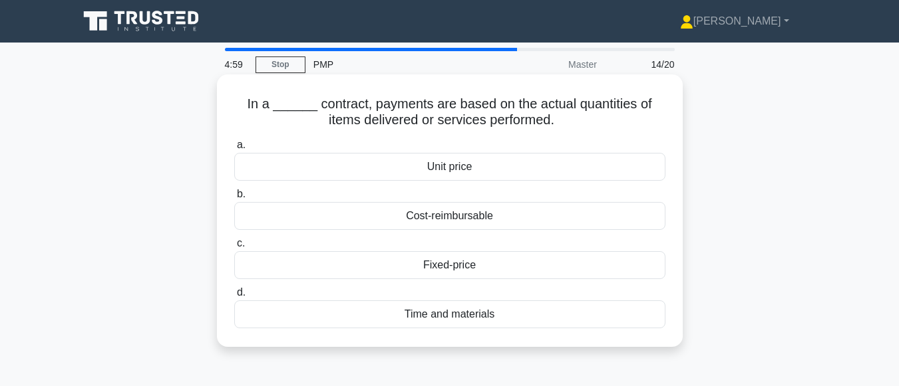
click at [456, 174] on div "Unit price" at bounding box center [449, 167] width 431 height 28
click at [234, 150] on input "a. Unit price" at bounding box center [234, 145] width 0 height 9
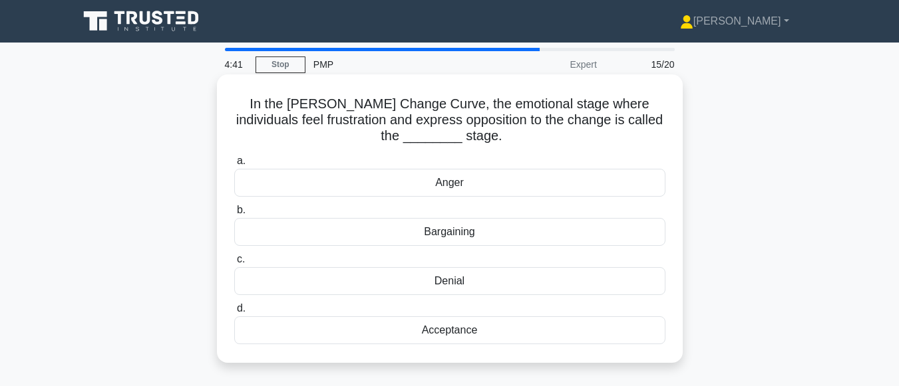
click at [460, 184] on div "Anger" at bounding box center [449, 183] width 431 height 28
click at [234, 166] on input "a. Anger" at bounding box center [234, 161] width 0 height 9
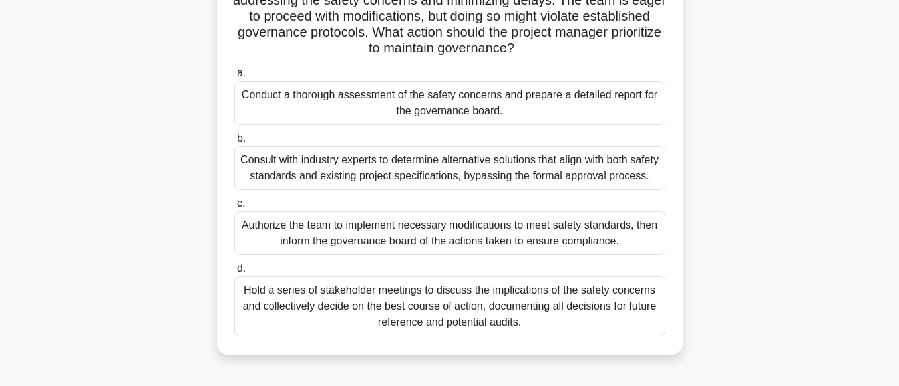
scroll to position [133, 0]
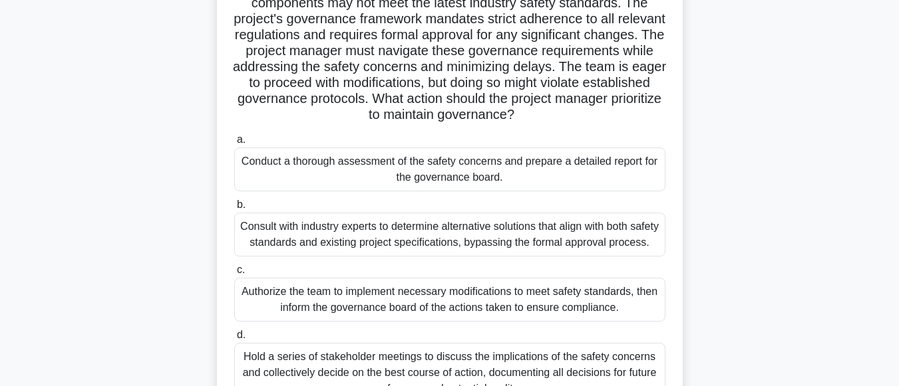
click at [486, 233] on div "Consult with industry experts to determine alternative solutions that align wit…" at bounding box center [449, 235] width 431 height 44
click at [234, 210] on input "b. Consult with industry experts to determine alternative solutions that align …" at bounding box center [234, 205] width 0 height 9
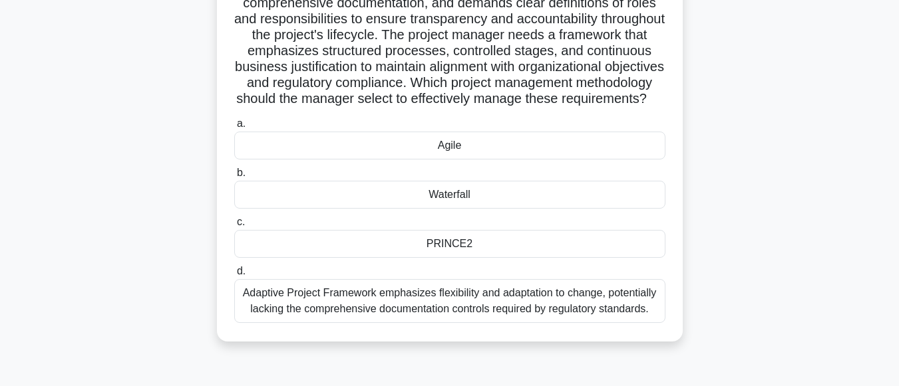
click at [460, 209] on div "Waterfall" at bounding box center [449, 195] width 431 height 28
click at [234, 178] on input "b. Waterfall" at bounding box center [234, 173] width 0 height 9
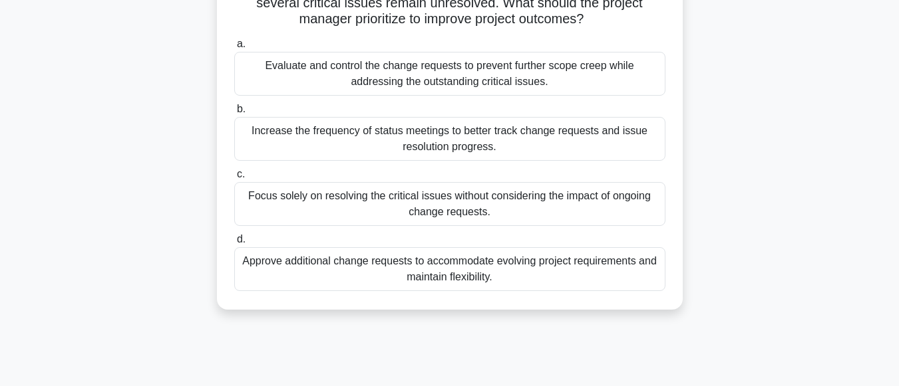
click at [416, 138] on div "Increase the frequency of status meetings to better track change requests and i…" at bounding box center [449, 139] width 431 height 44
click at [234, 114] on input "b. Increase the frequency of status meetings to better track change requests an…" at bounding box center [234, 109] width 0 height 9
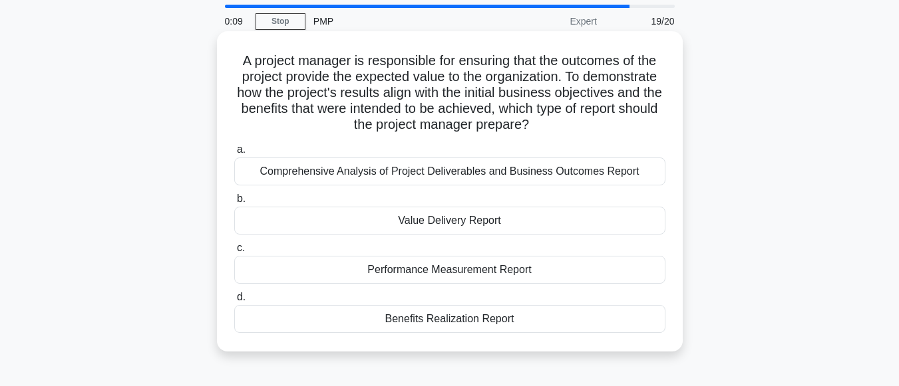
scroll to position [67, 0]
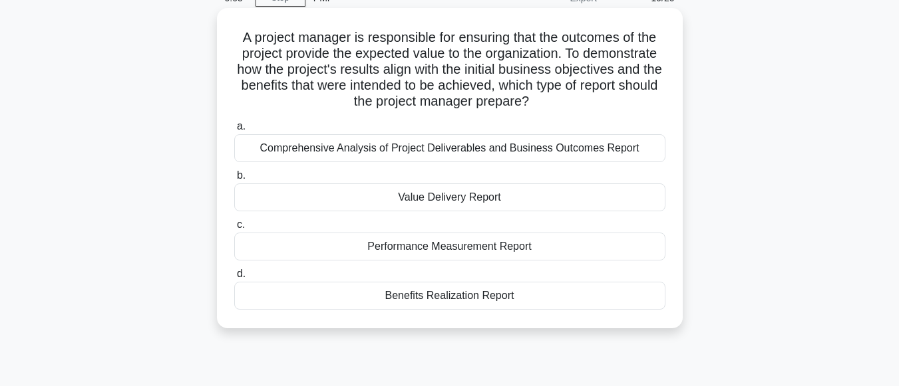
click at [456, 293] on div "Benefits Realization Report" at bounding box center [449, 296] width 431 height 28
click at [234, 279] on input "d. Benefits Realization Report" at bounding box center [234, 274] width 0 height 9
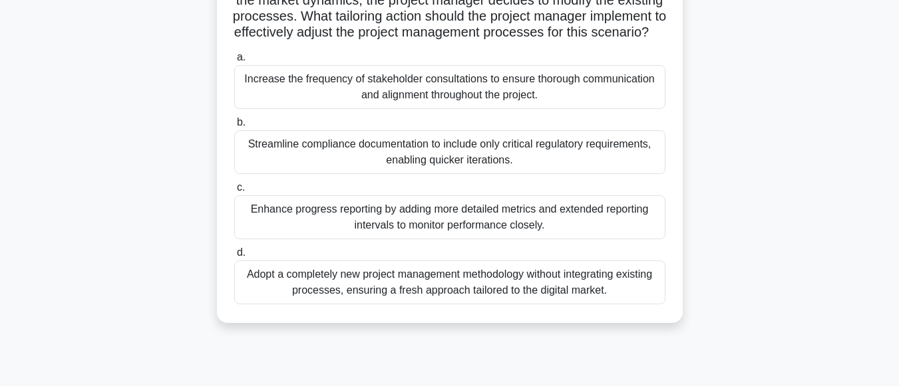
scroll to position [266, 0]
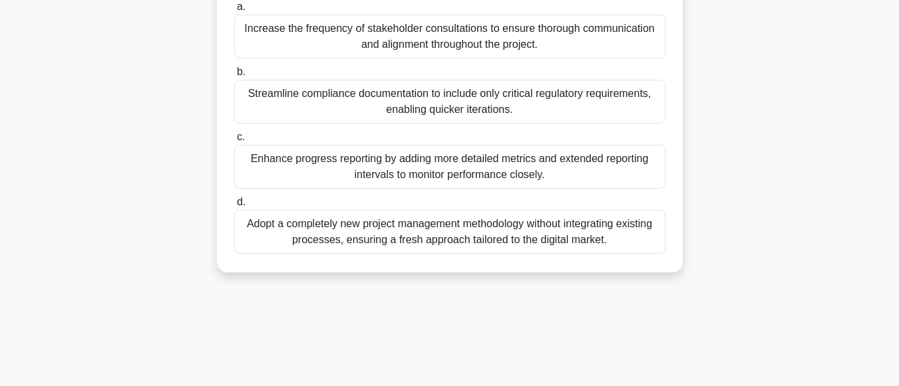
click at [439, 188] on div "Enhance progress reporting by adding more detailed metrics and extended reporti…" at bounding box center [449, 167] width 431 height 44
click at [234, 142] on input "c. Enhance progress reporting by adding more detailed metrics and extended repo…" at bounding box center [234, 137] width 0 height 9
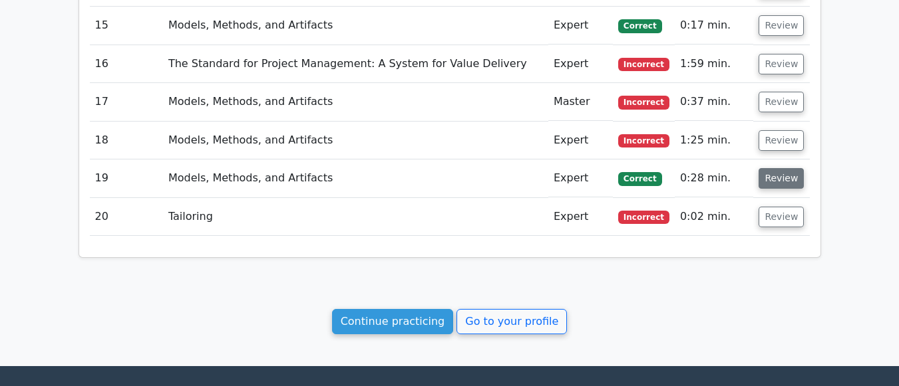
click at [768, 168] on button "Review" at bounding box center [780, 178] width 45 height 21
